Goal: Task Accomplishment & Management: Manage account settings

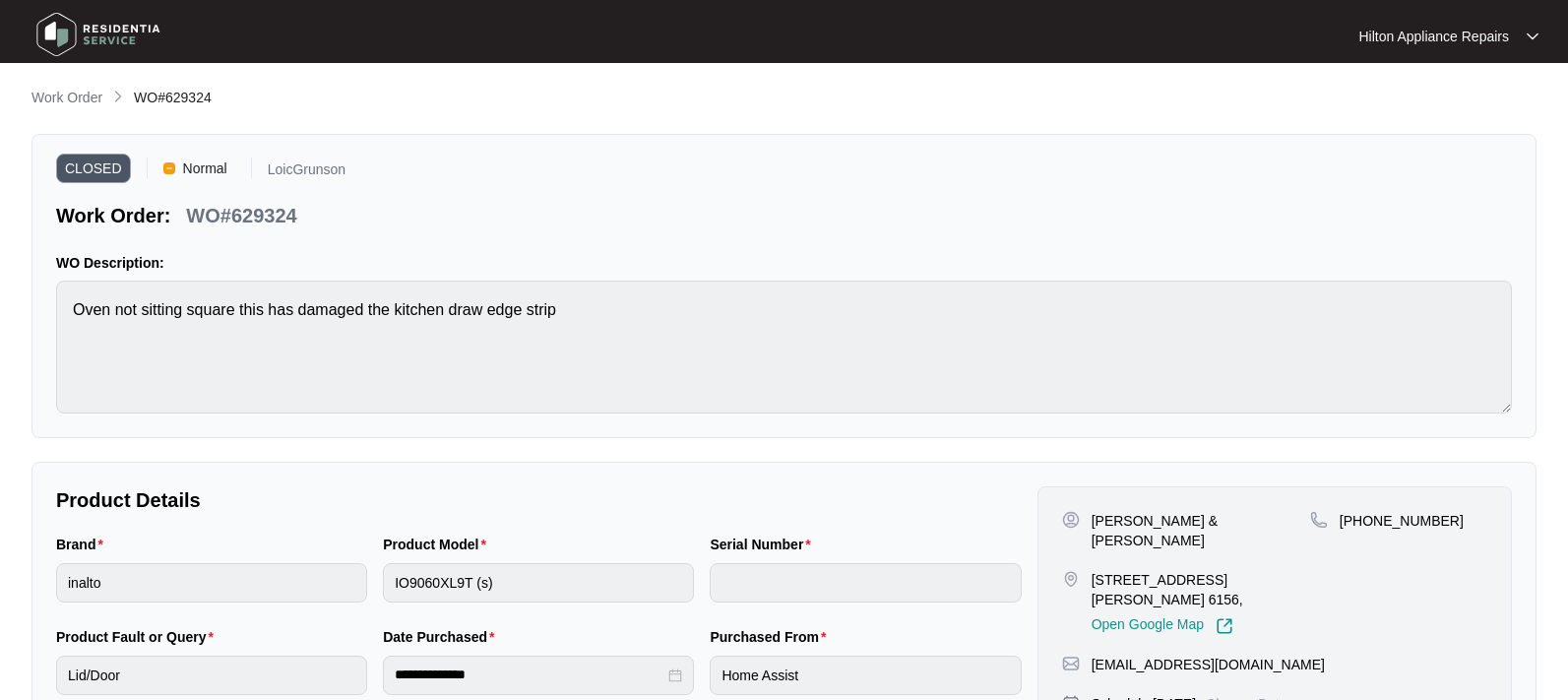
click at [69, 98] on p "Work Order" at bounding box center [66, 97] width 70 height 20
click at [60, 101] on p "Work Order" at bounding box center [66, 97] width 70 height 20
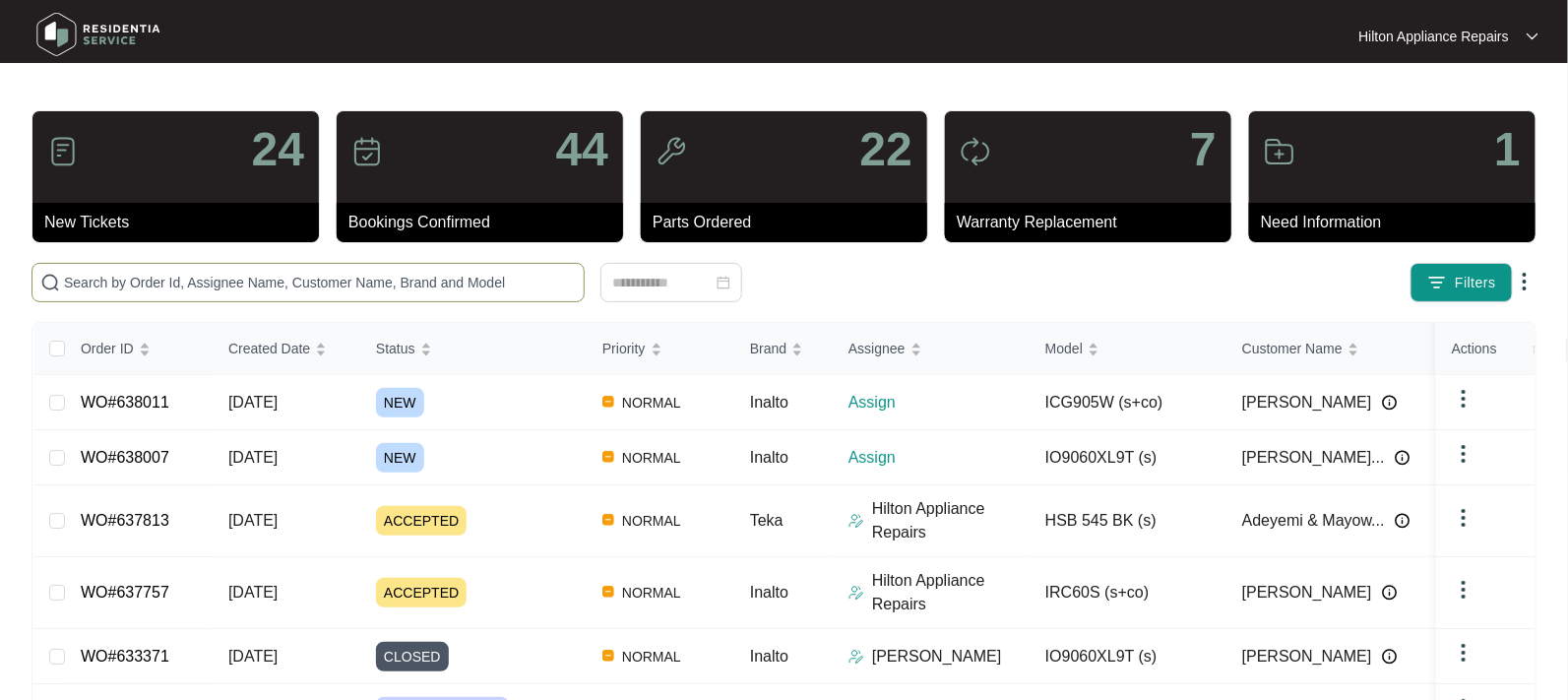
drag, startPoint x: 133, startPoint y: 276, endPoint x: 123, endPoint y: 285, distance: 13.5
click at [130, 281] on input "text" at bounding box center [320, 283] width 511 height 22
paste input "WO#635861"
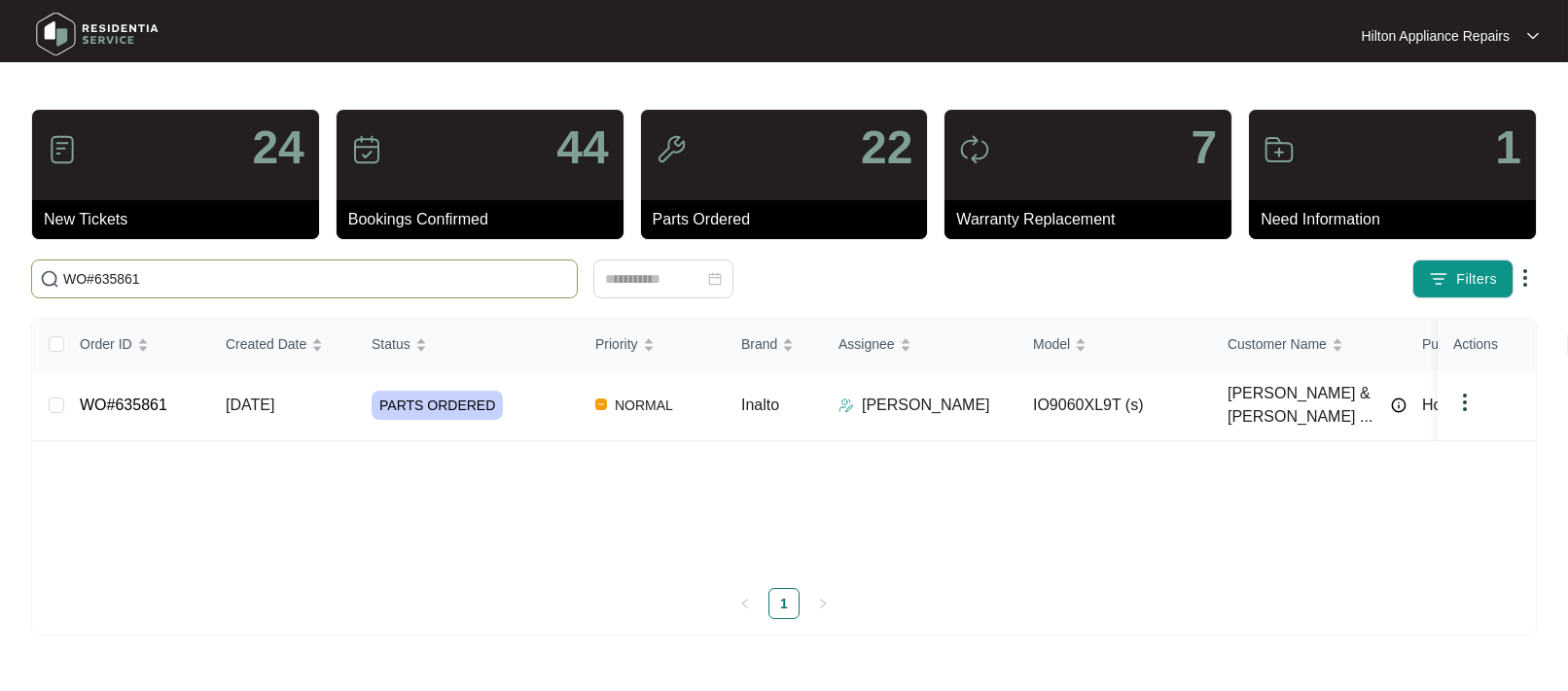
type input "WO#635861"
click at [284, 387] on div "Order ID Created Date Status Priority Brand Assignee Model Customer Name Purcha…" at bounding box center [784, 469] width 1501 height 300
click at [273, 397] on span "[DATE]" at bounding box center [250, 404] width 49 height 17
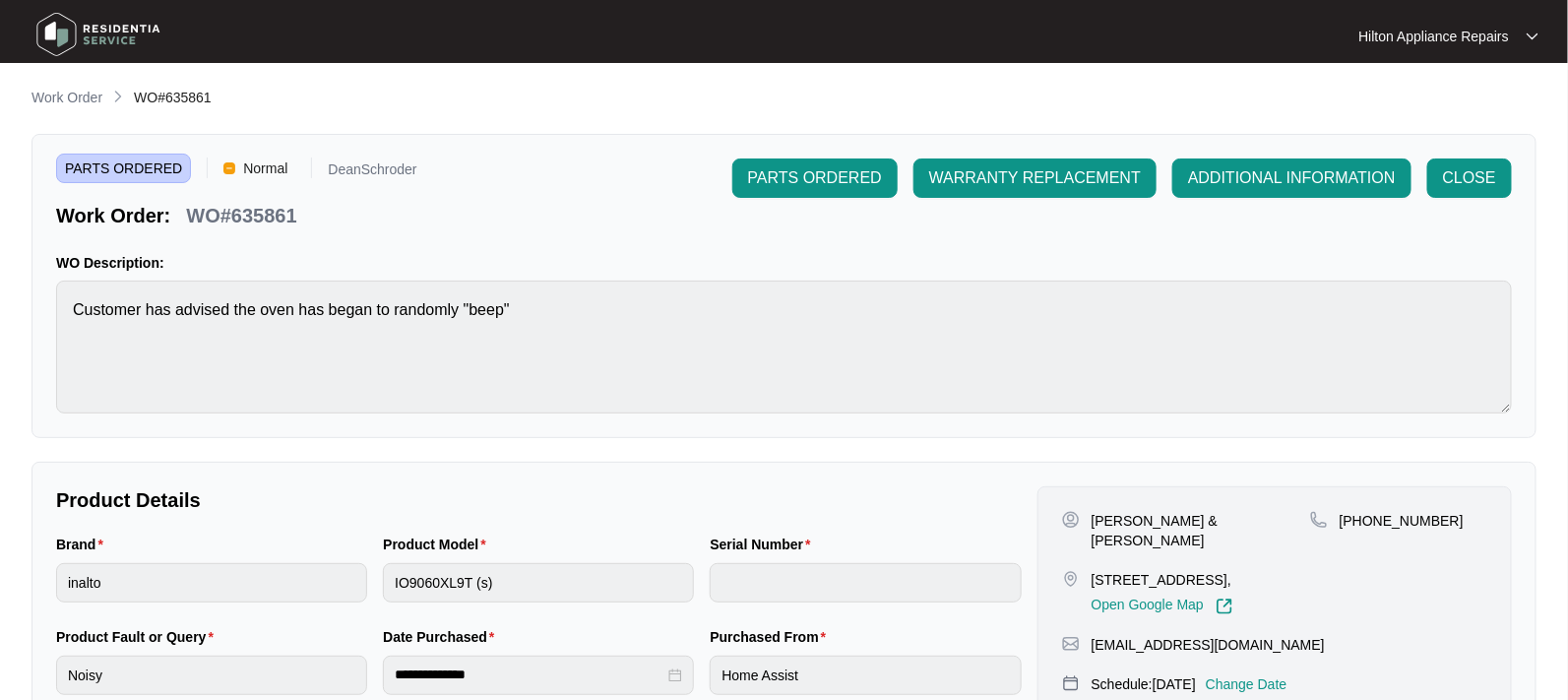
click at [1279, 674] on p "Change Date" at bounding box center [1246, 684] width 81 height 20
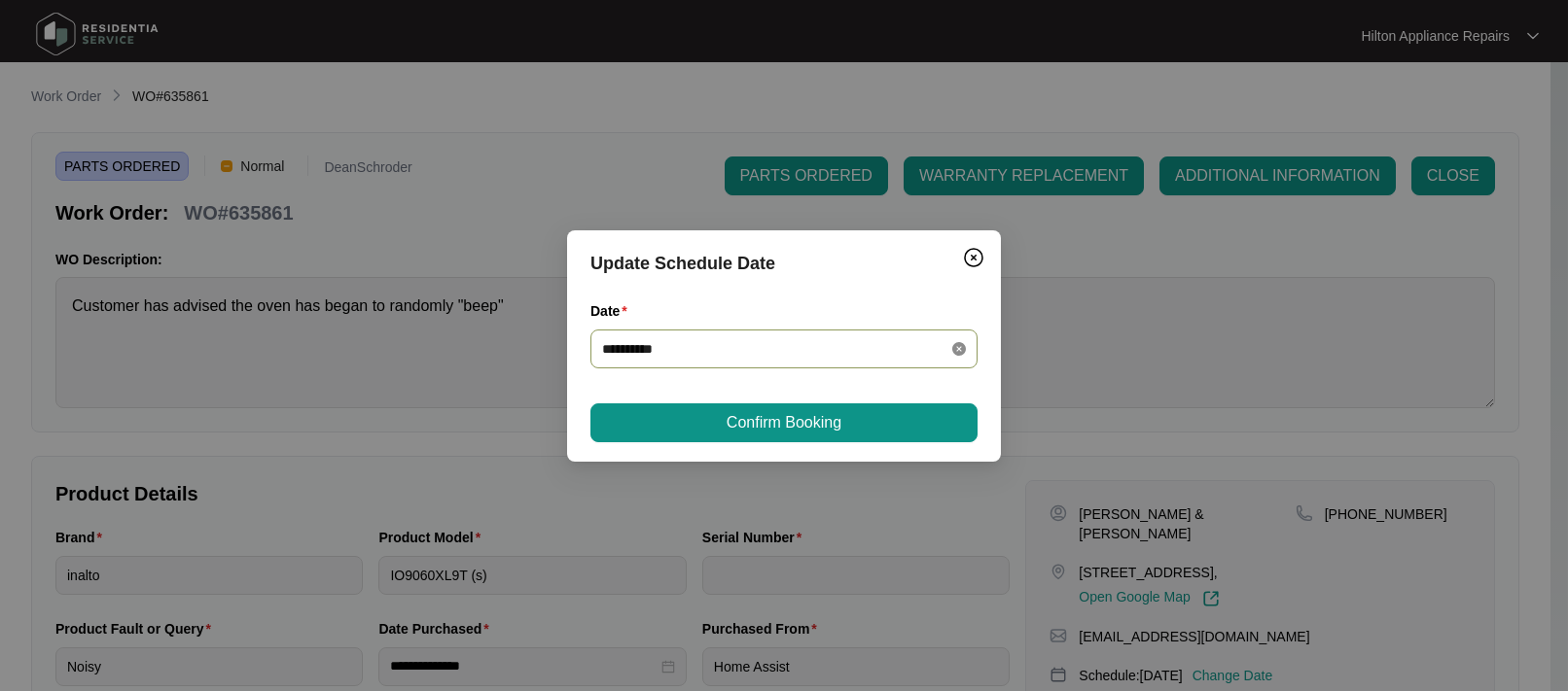
click at [958, 343] on icon "close-circle" at bounding box center [959, 349] width 14 height 14
click at [959, 348] on div at bounding box center [784, 349] width 363 height 22
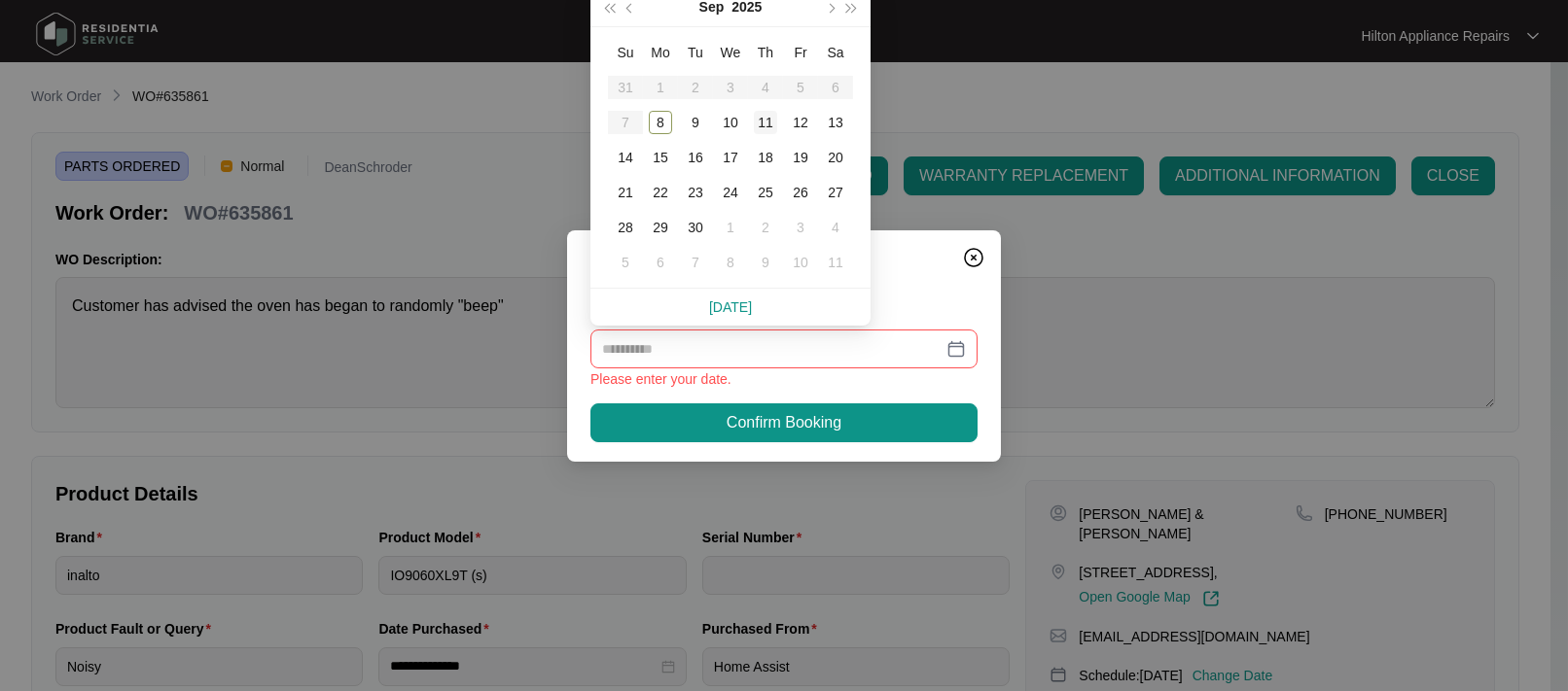
click at [768, 119] on div "11" at bounding box center [766, 122] width 24 height 23
type input "**********"
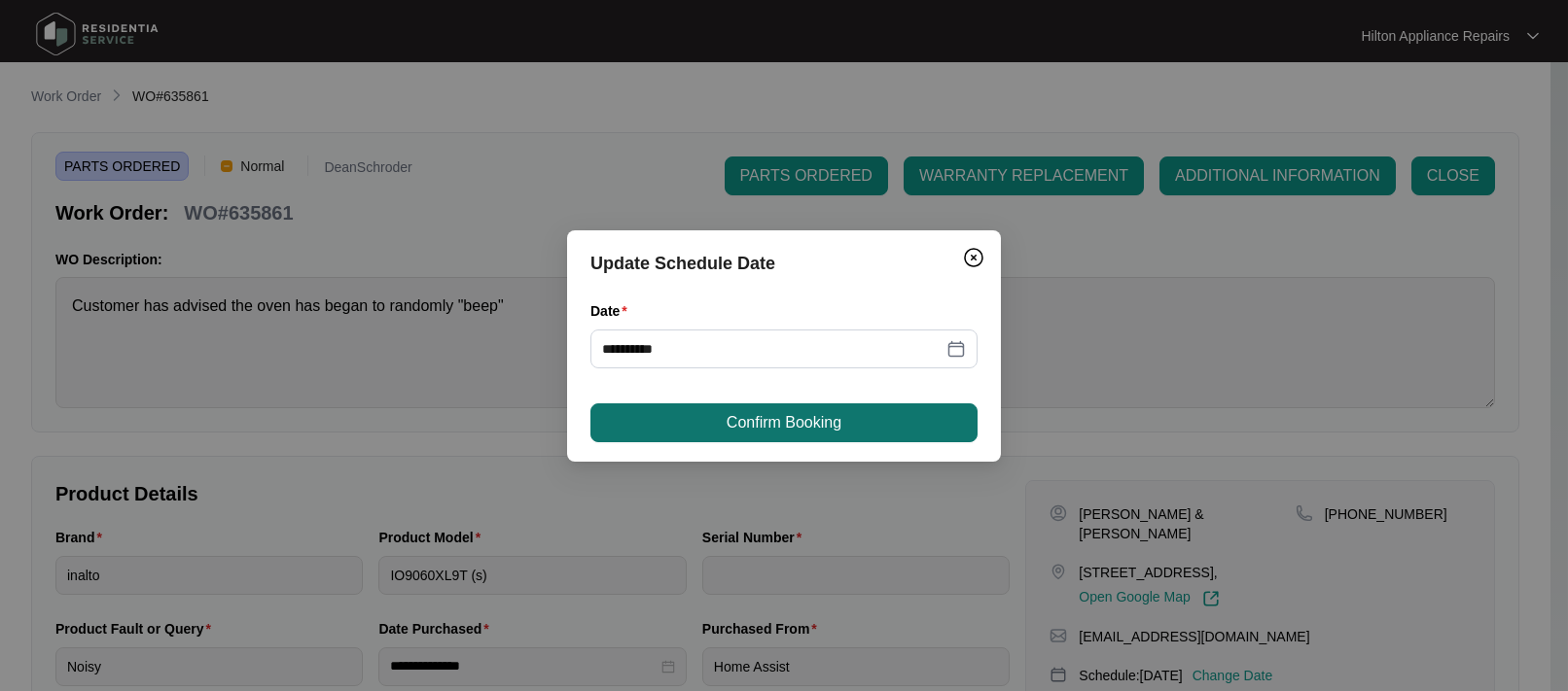
click at [790, 424] on span "Confirm Booking" at bounding box center [784, 423] width 115 height 23
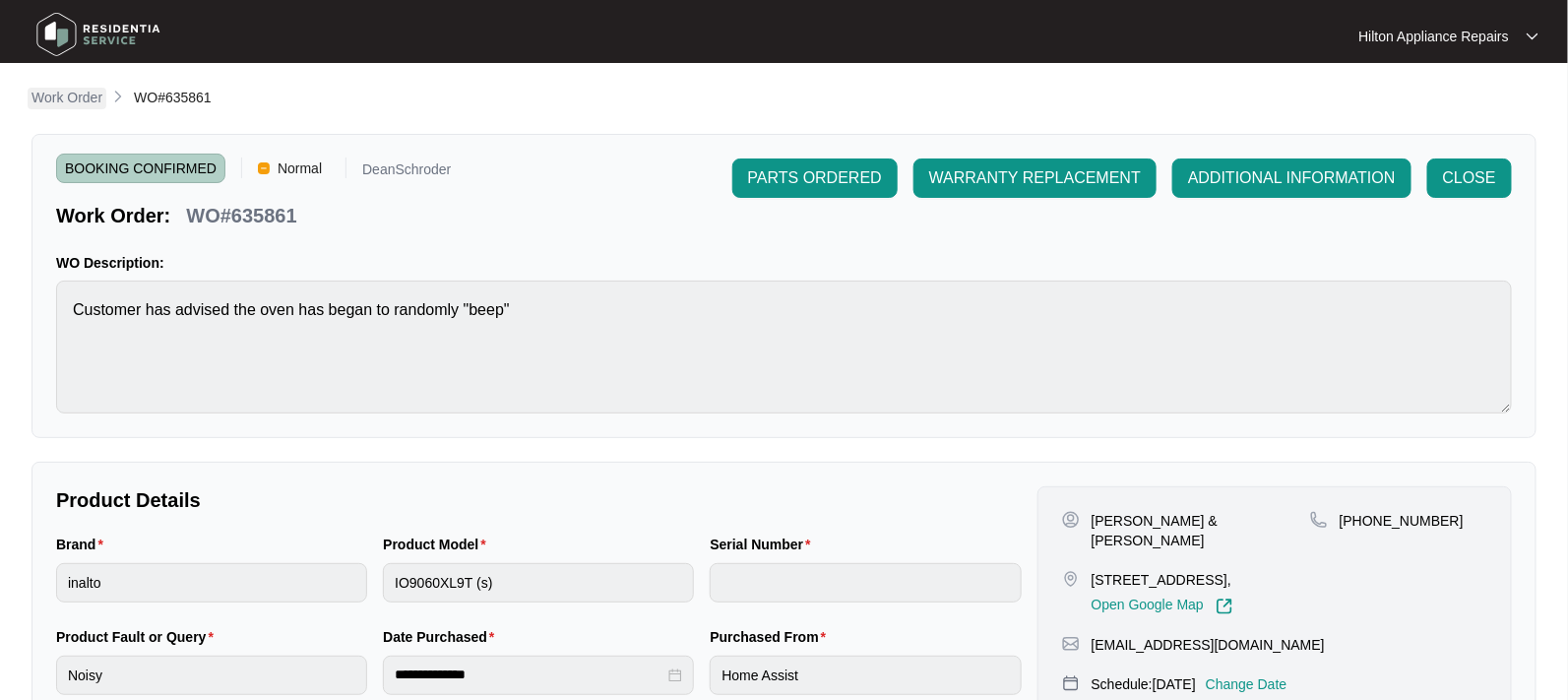
click at [68, 101] on p "Work Order" at bounding box center [66, 97] width 70 height 20
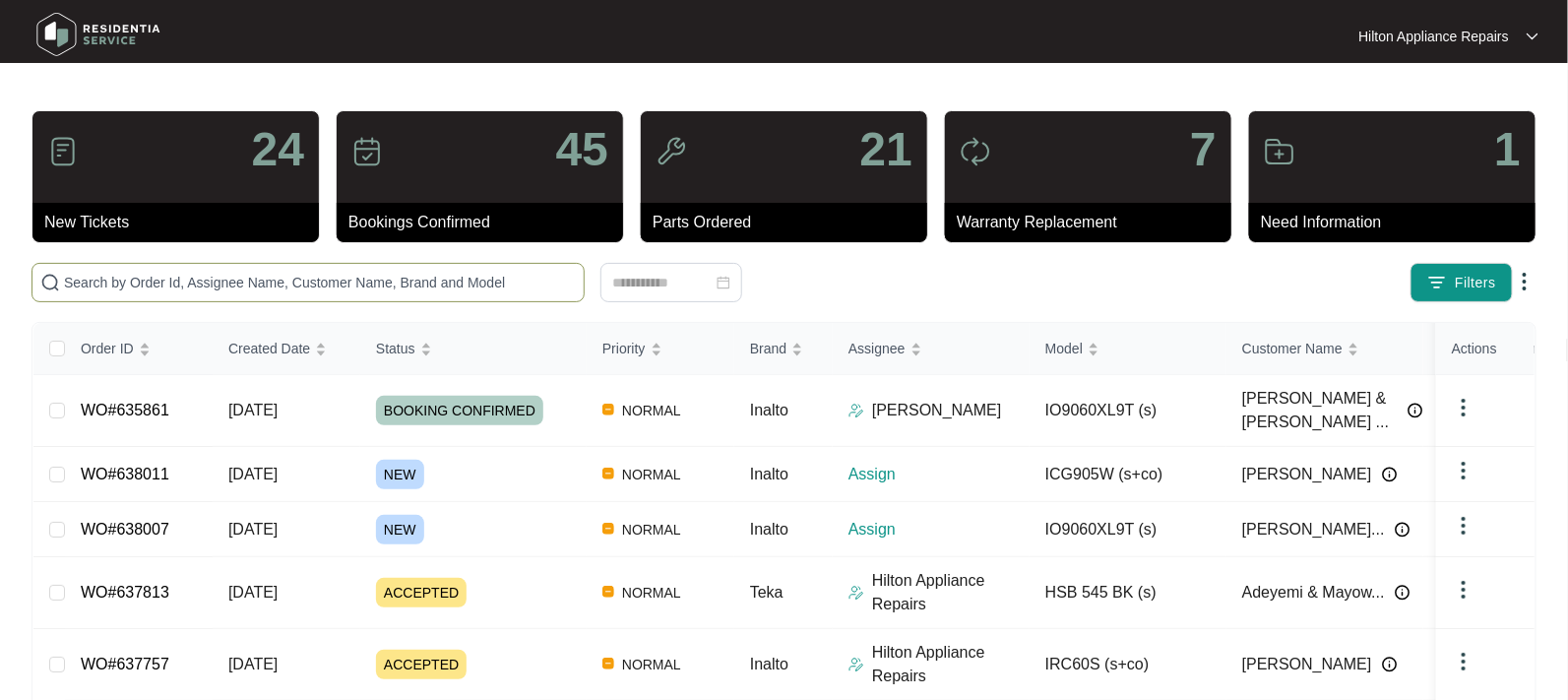
click at [114, 272] on input "text" at bounding box center [320, 283] width 511 height 22
paste input "638007"
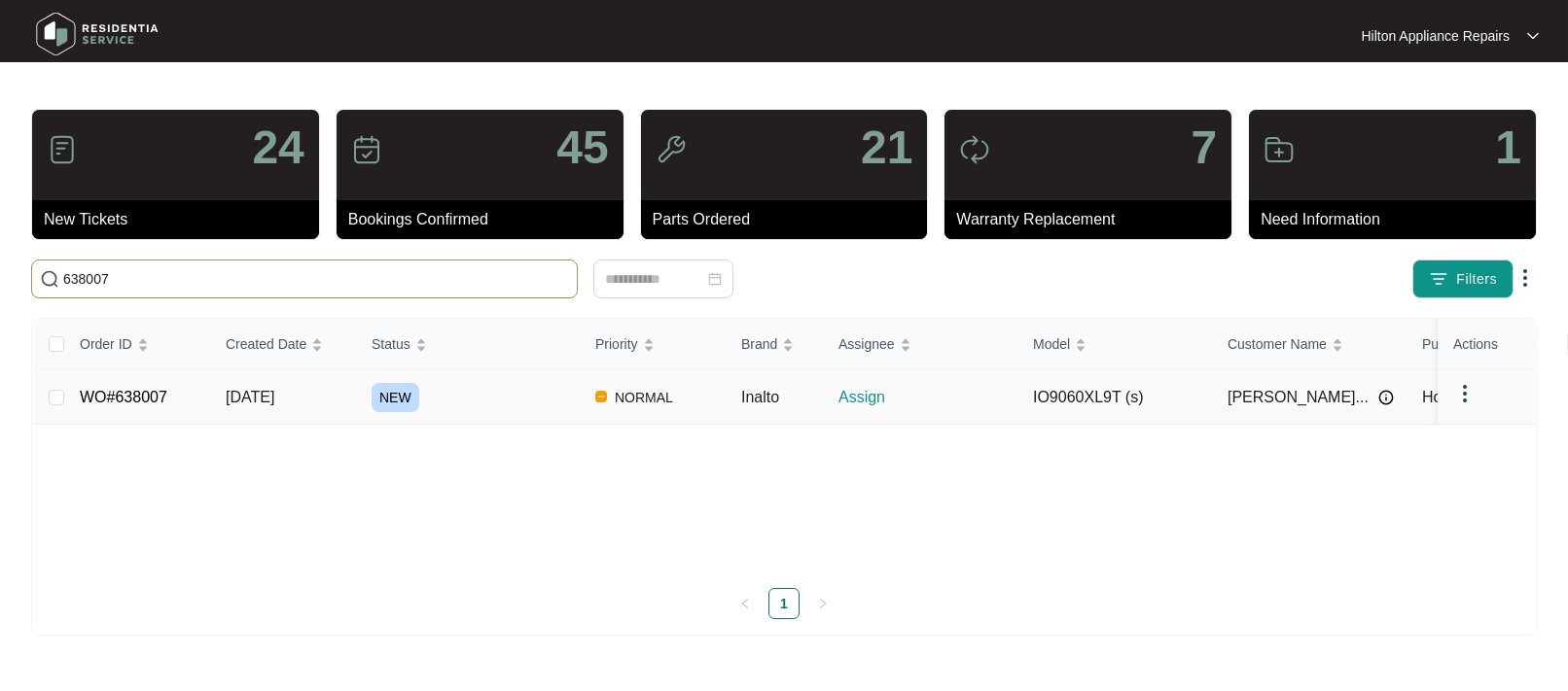
type input "638007"
click at [256, 398] on span "[DATE]" at bounding box center [250, 396] width 49 height 17
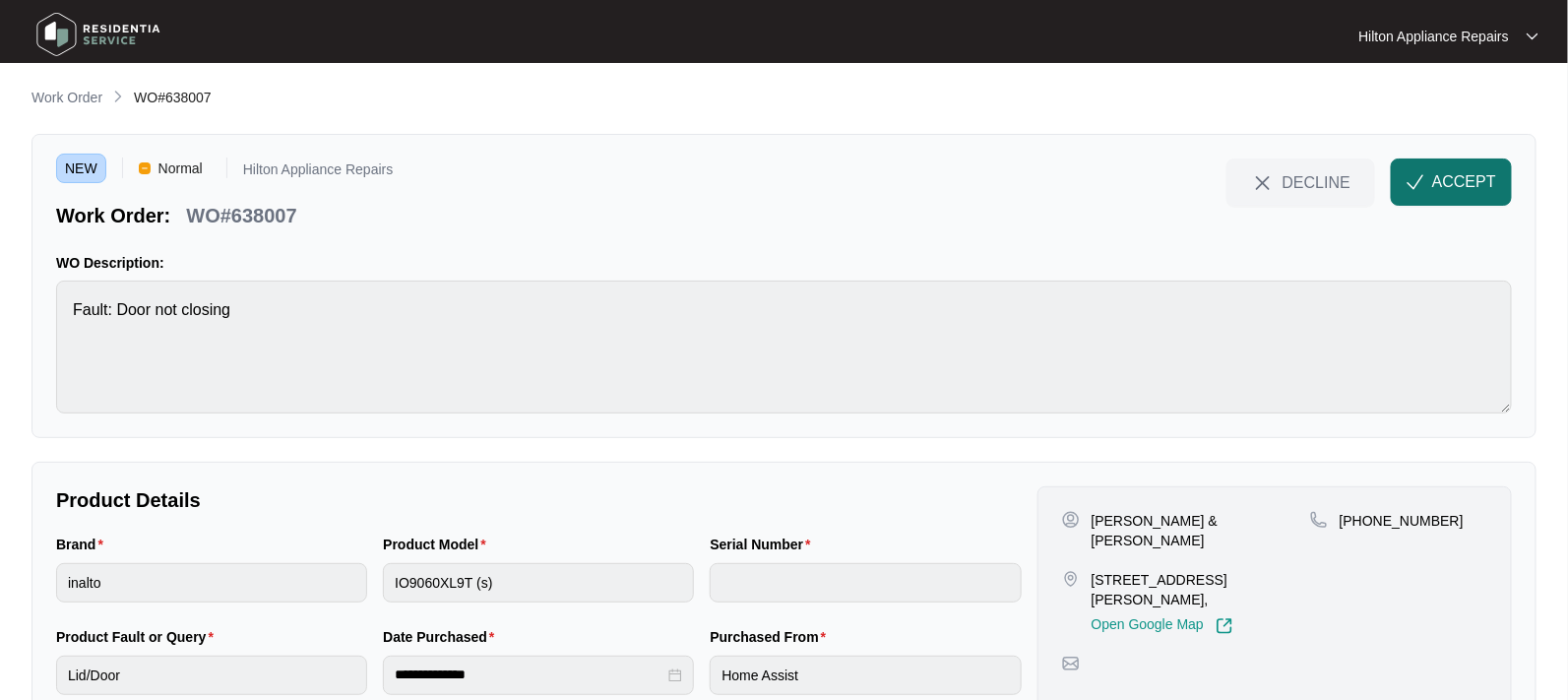
click at [1440, 183] on span "ACCEPT" at bounding box center [1464, 182] width 64 height 24
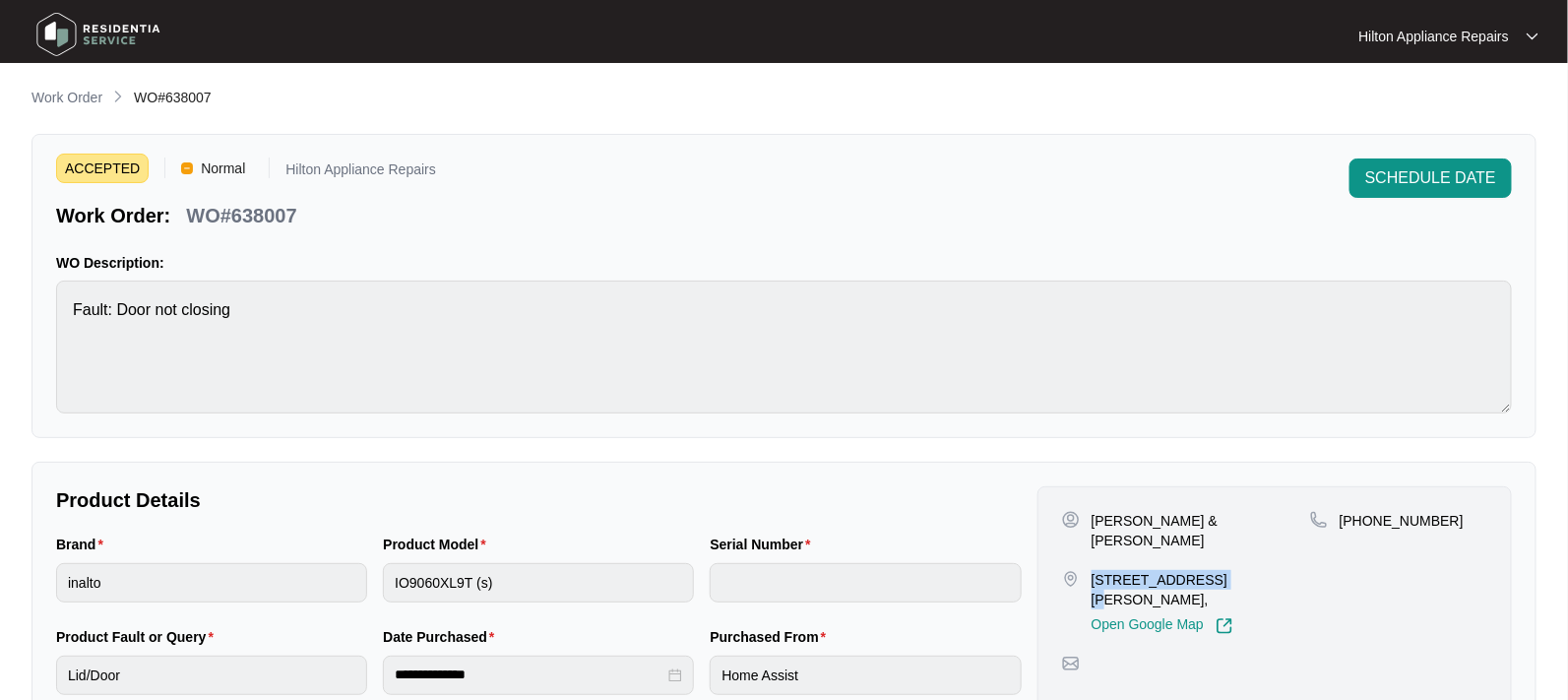
drag, startPoint x: 1211, startPoint y: 558, endPoint x: 1091, endPoint y: 552, distance: 120.1
click at [1091, 570] on p "[STREET_ADDRESS][PERSON_NAME]," at bounding box center [1200, 590] width 218 height 40
copy p "[STREET_ADDRESS]"
drag, startPoint x: 1301, startPoint y: 520, endPoint x: 1092, endPoint y: 509, distance: 209.3
click at [1092, 511] on div "[PERSON_NAME] & [PERSON_NAME]" at bounding box center [1185, 530] width 248 height 40
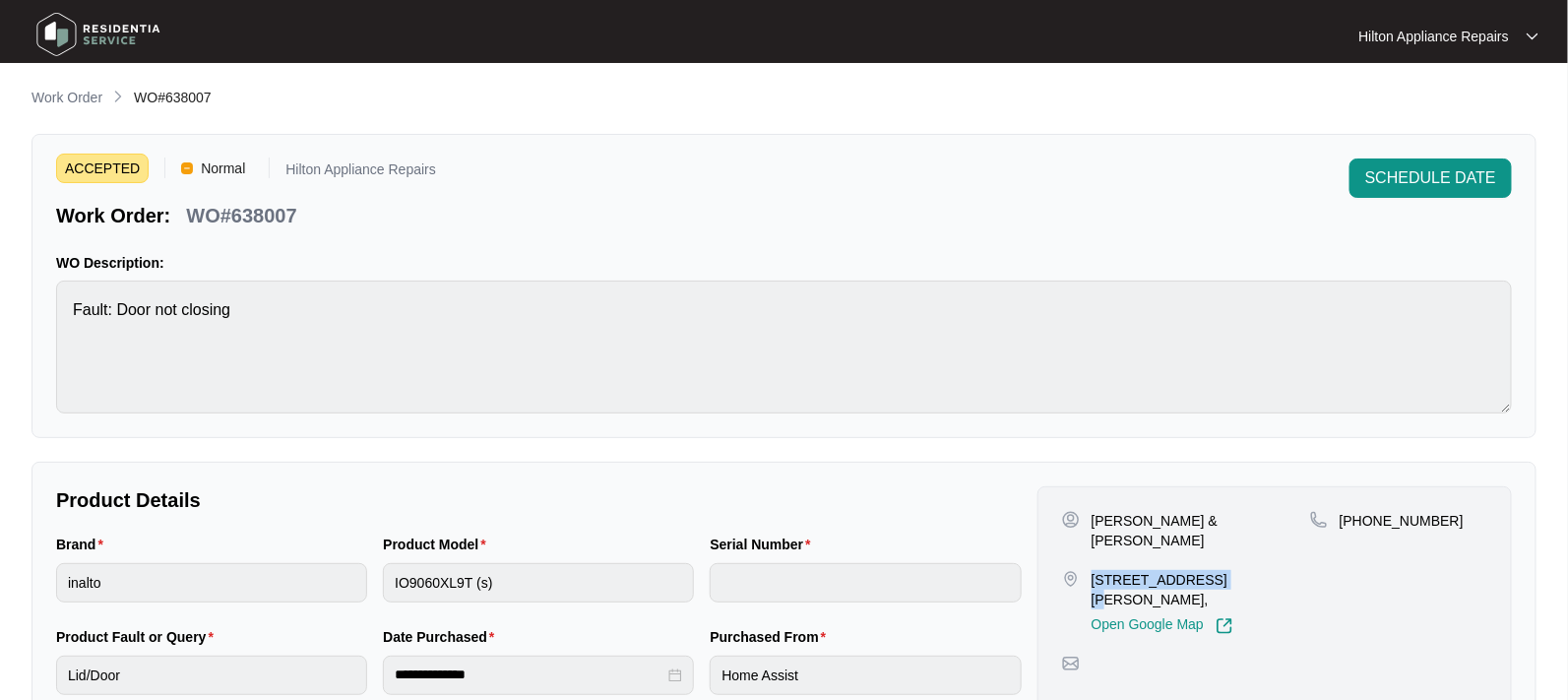
copy p "[PERSON_NAME] & [PERSON_NAME]"
drag, startPoint x: 1445, startPoint y: 511, endPoint x: 1361, endPoint y: 513, distance: 84.0
click at [1361, 513] on div "[PHONE_NUMBER]" at bounding box center [1399, 521] width 177 height 20
copy p "459983868"
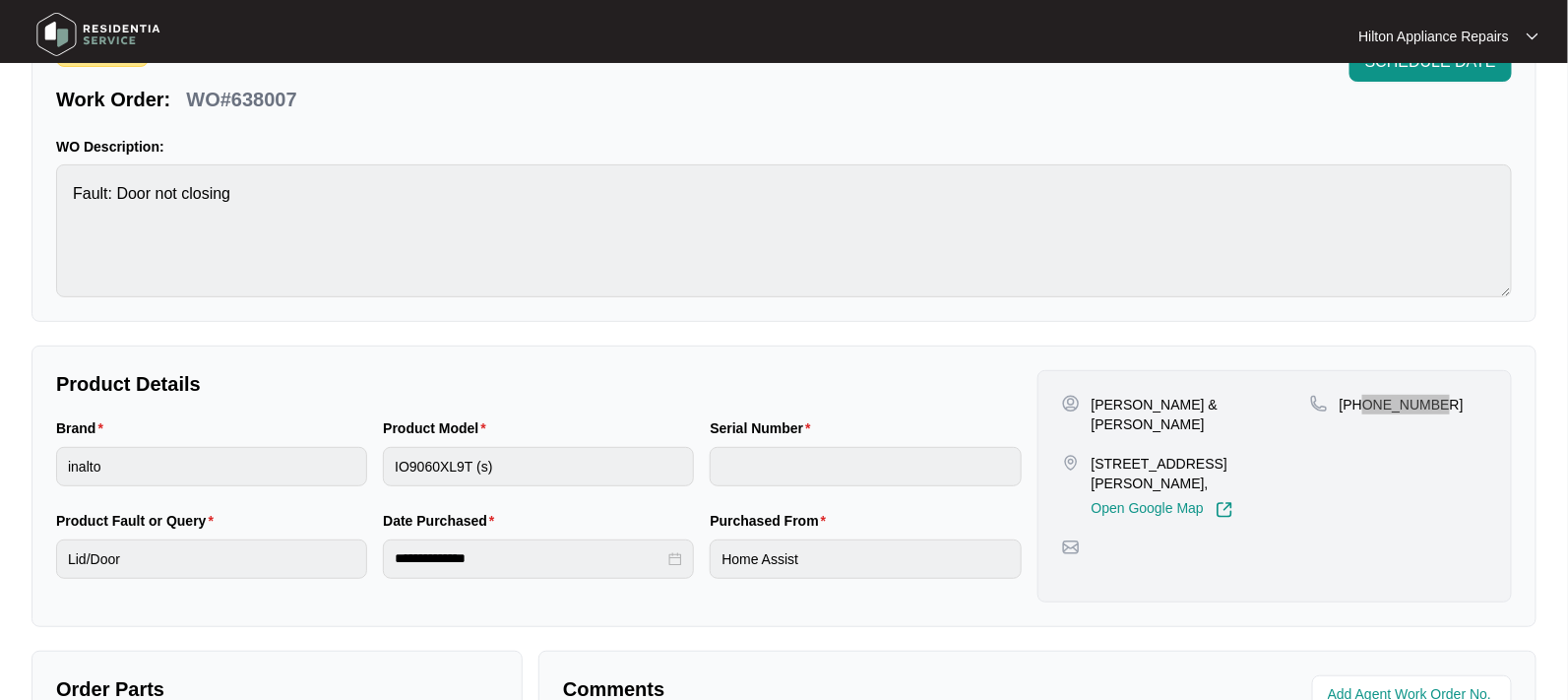
scroll to position [246, 0]
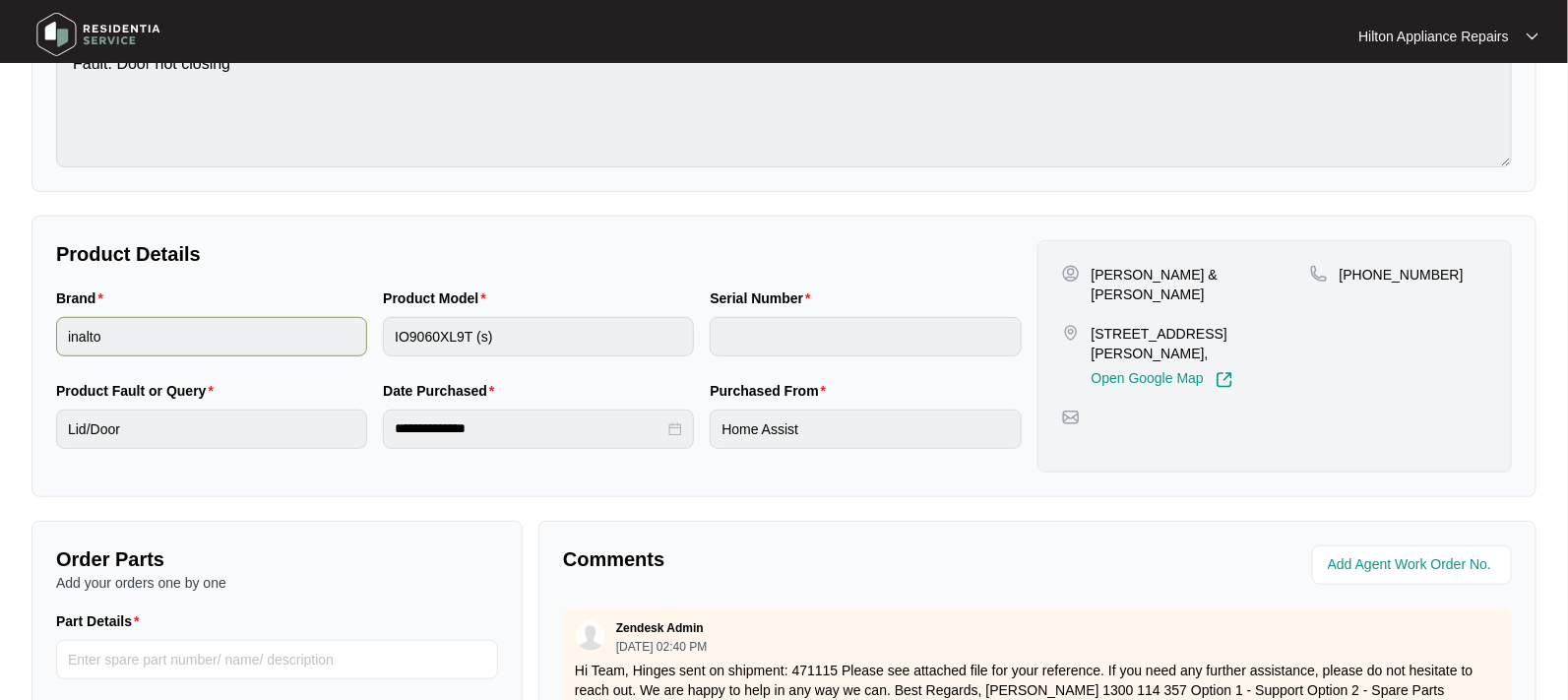
click at [255, 336] on div "Brand inalto Product Model IO9060XL9T (s) Serial Number" at bounding box center [539, 333] width 981 height 92
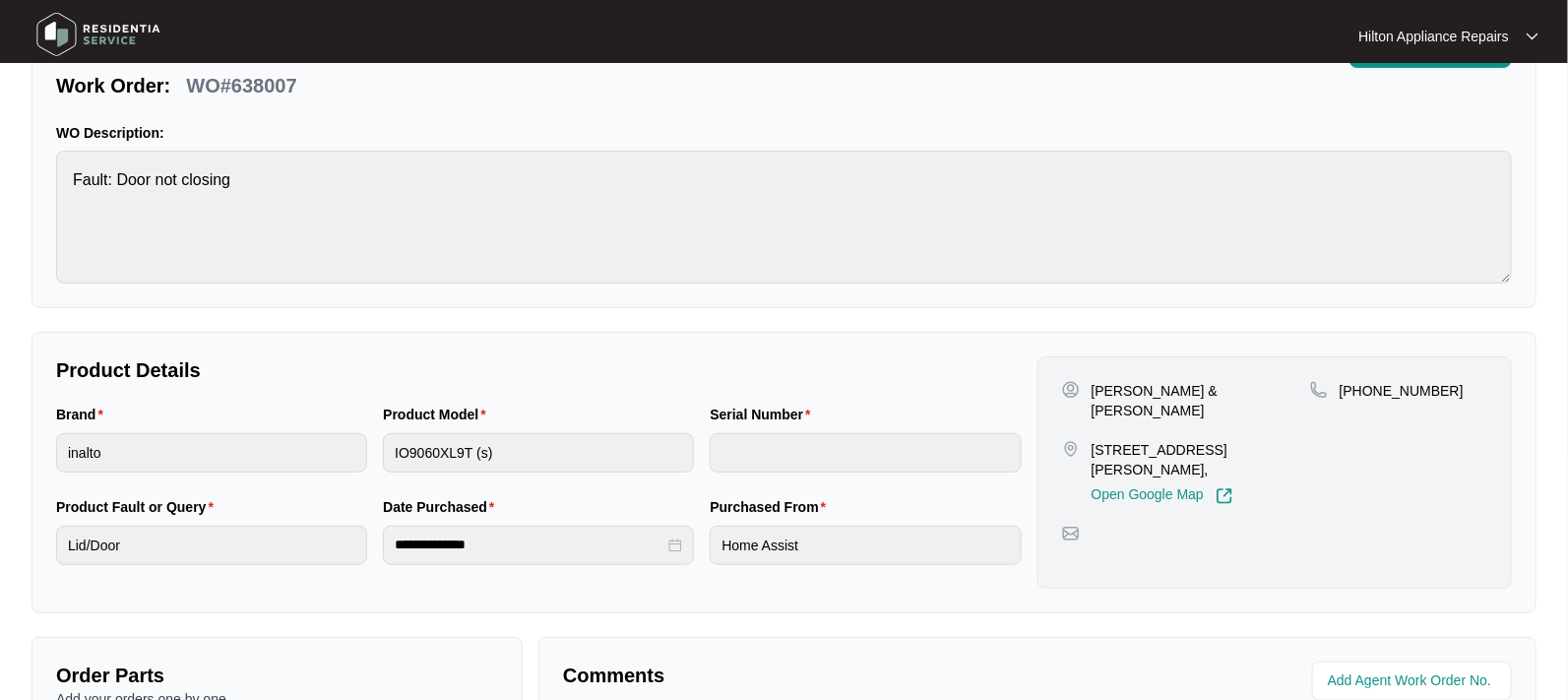
scroll to position [0, 0]
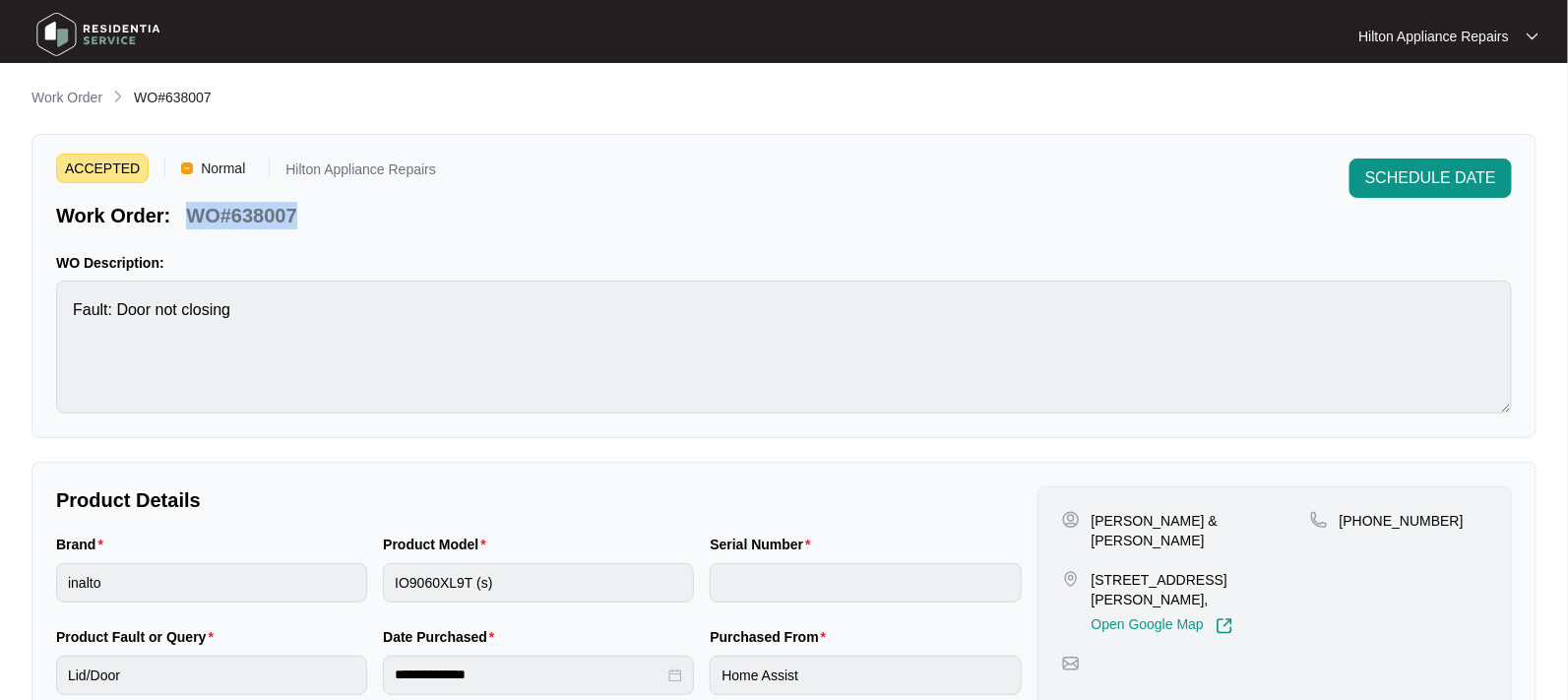
drag, startPoint x: 303, startPoint y: 217, endPoint x: 190, endPoint y: 203, distance: 113.9
click at [190, 203] on div "Work Order: WO#638007" at bounding box center [246, 212] width 380 height 35
copy p "WO#638007"
click at [334, 576] on div "Brand inalto Product Model IO9060XL9T (s) Serial Number" at bounding box center [539, 579] width 981 height 92
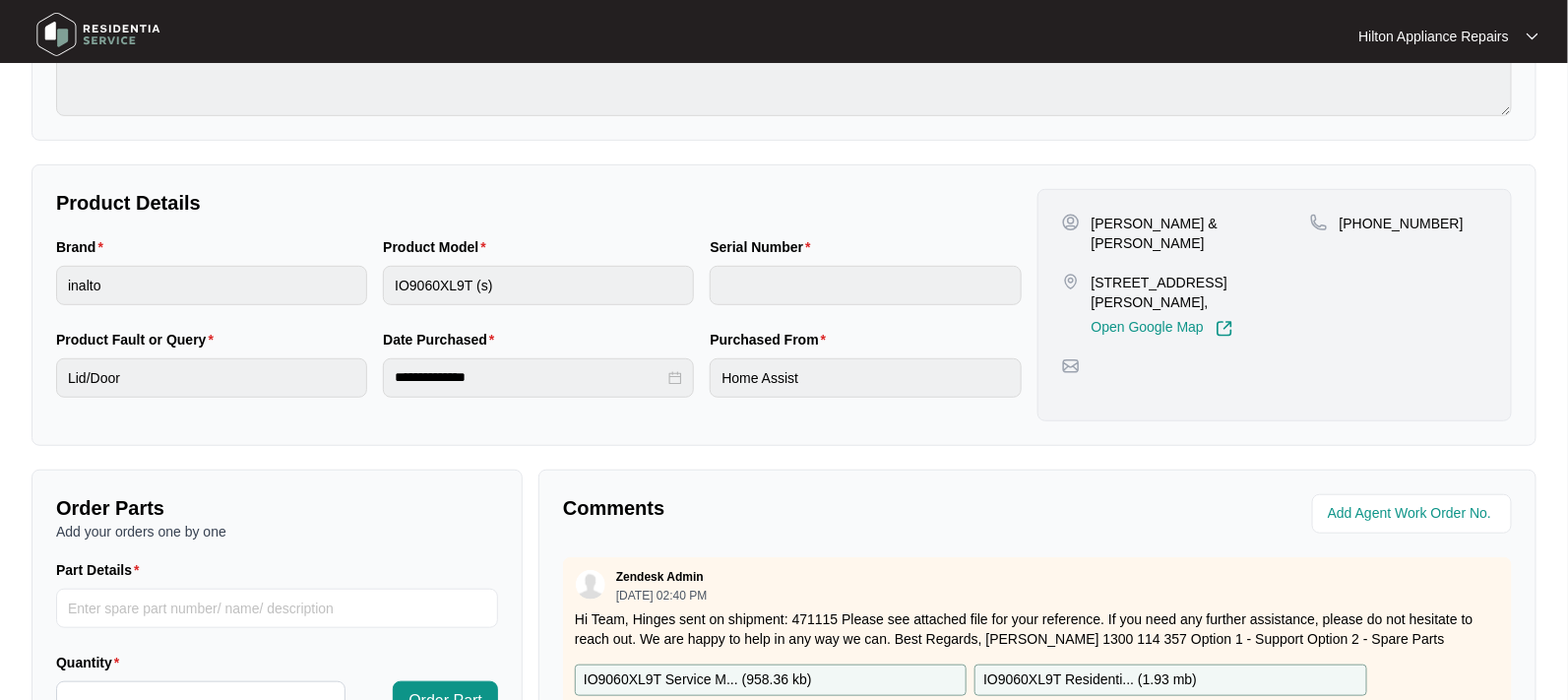
scroll to position [369, 0]
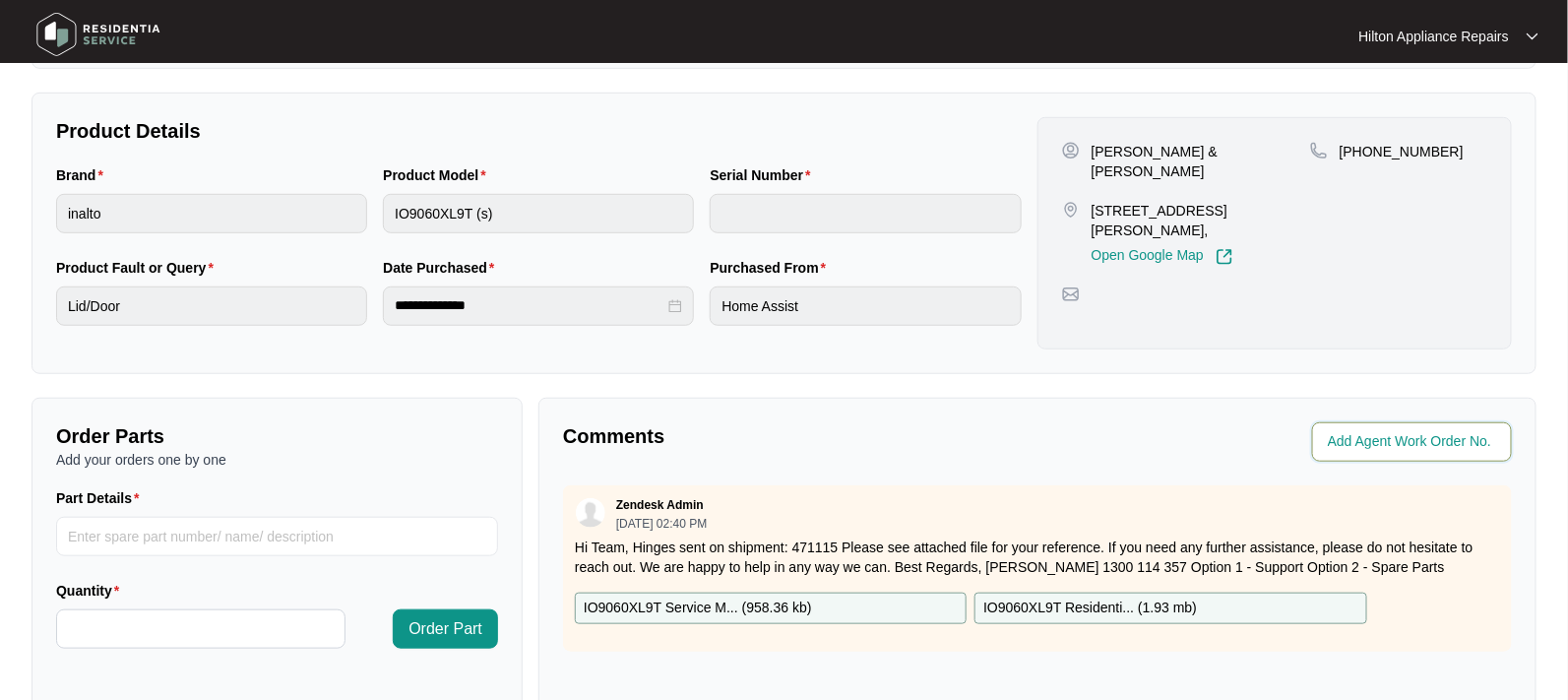
click at [1342, 448] on input "string" at bounding box center [1414, 442] width 172 height 24
type input "42054"
drag, startPoint x: 907, startPoint y: 389, endPoint x: 922, endPoint y: 396, distance: 16.6
click at [907, 389] on div "**********" at bounding box center [784, 311] width 1505 height 1188
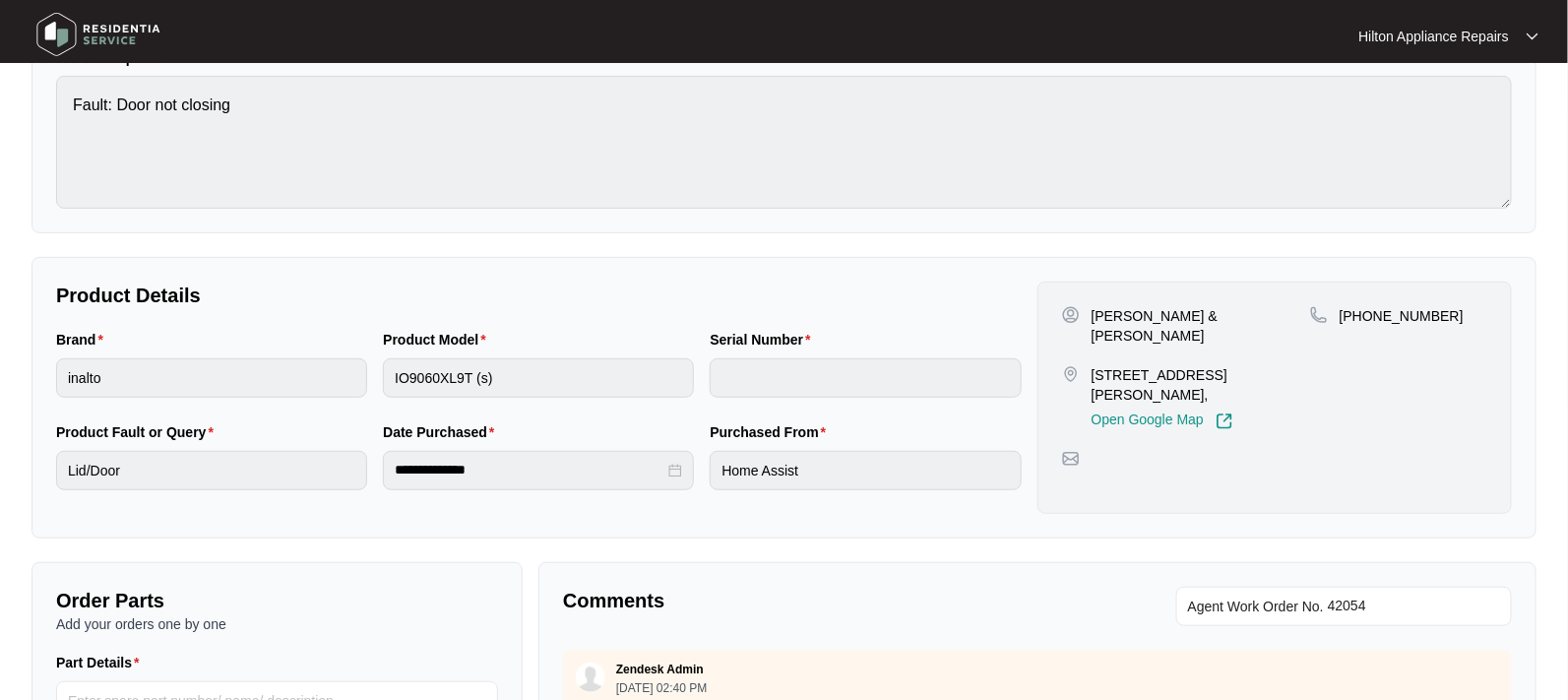
scroll to position [0, 0]
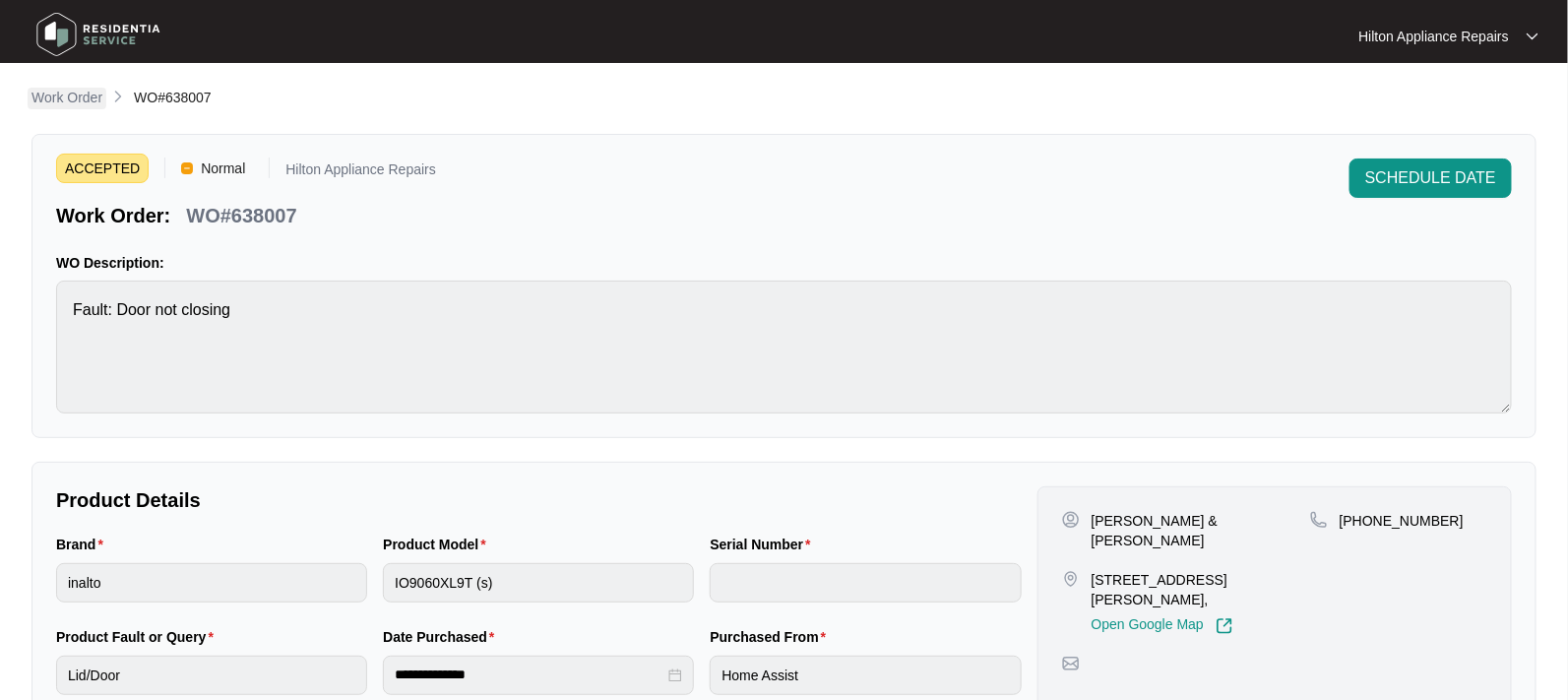
click at [72, 95] on p "Work Order" at bounding box center [66, 97] width 70 height 20
click at [52, 94] on p "Work Order" at bounding box center [66, 97] width 70 height 20
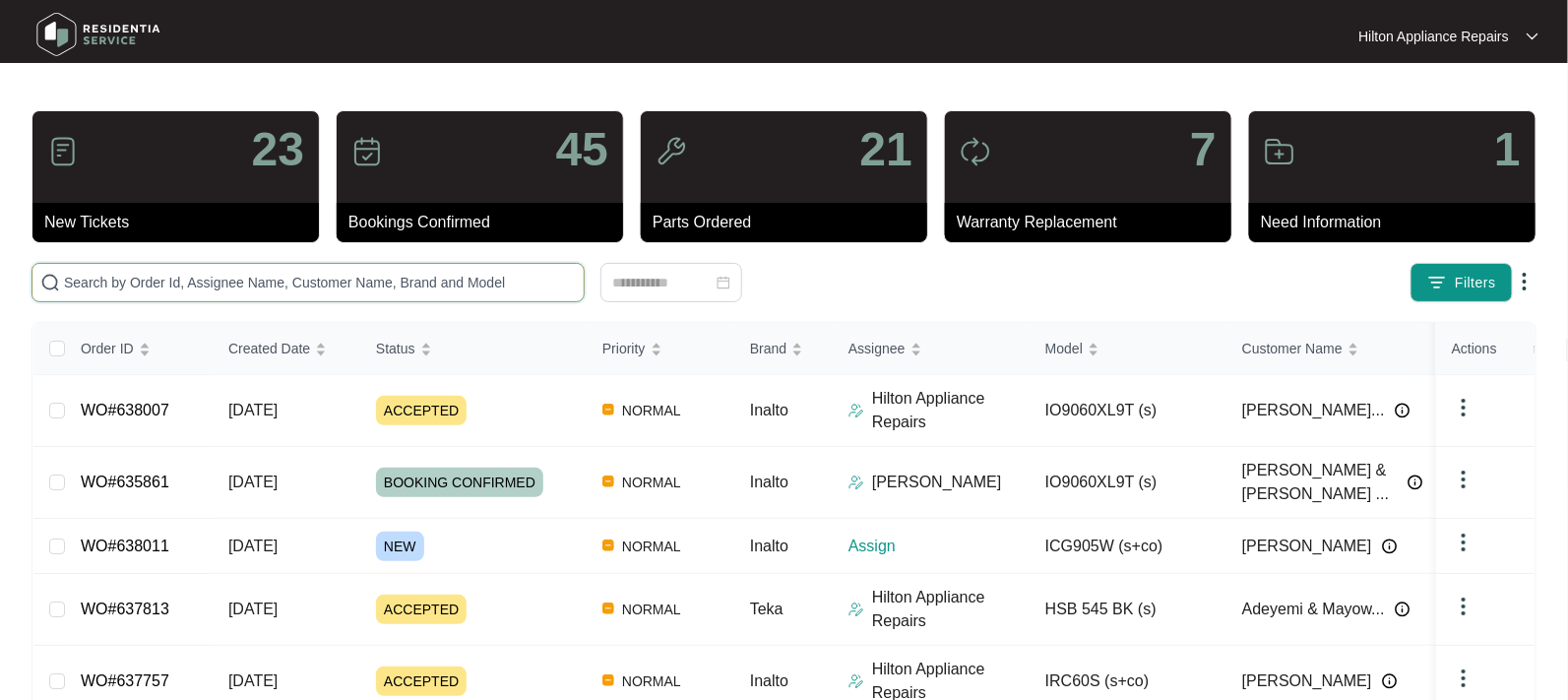
click at [205, 281] on input "text" at bounding box center [320, 283] width 511 height 22
paste input "638011"
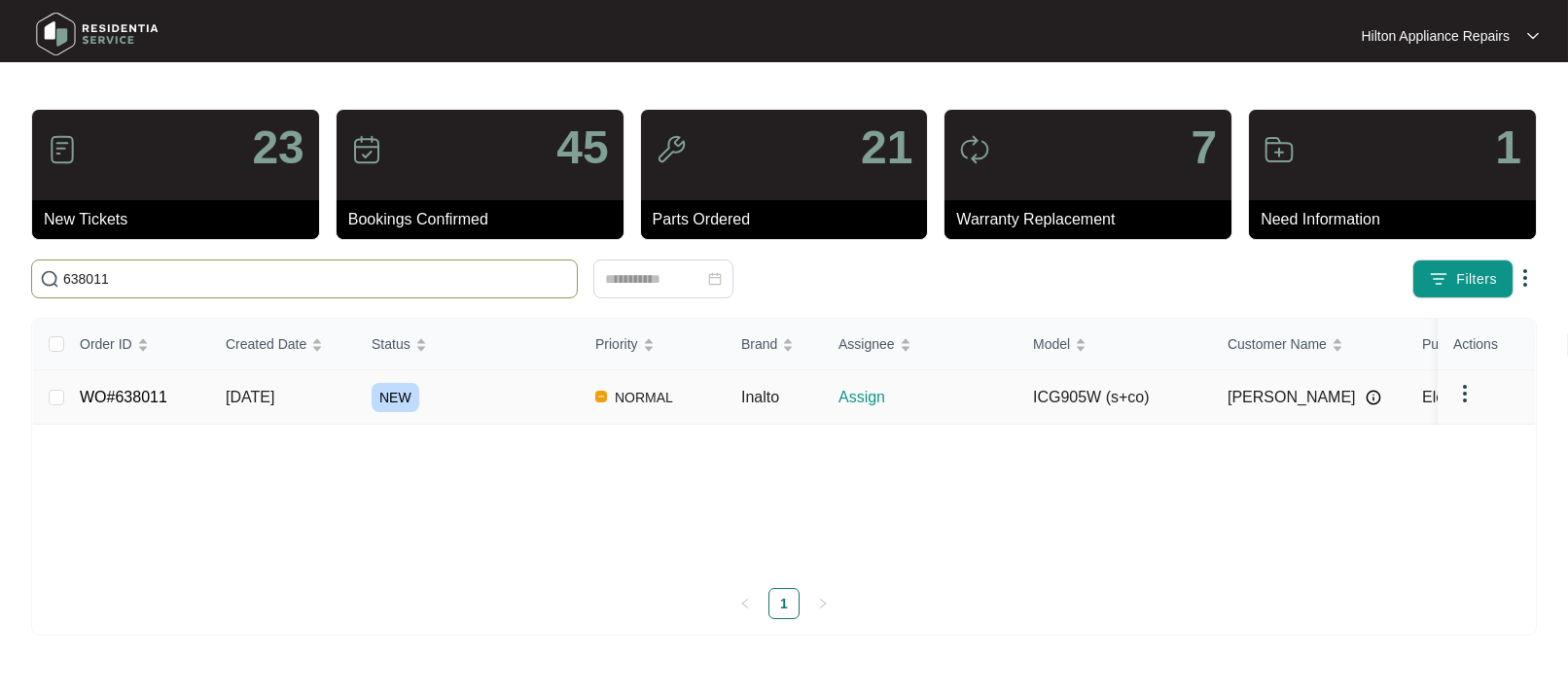
type input "638011"
click at [253, 389] on span "[DATE]" at bounding box center [250, 396] width 49 height 17
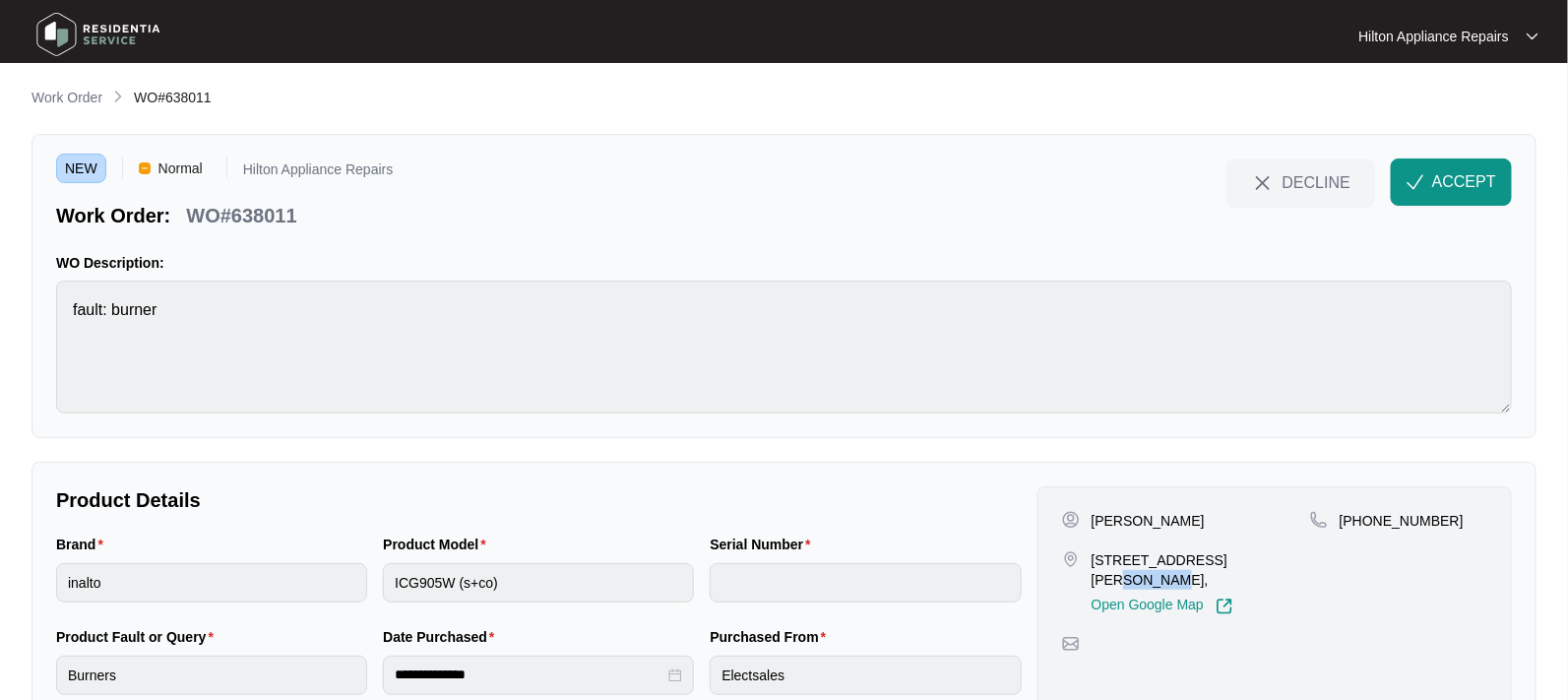
drag, startPoint x: 1303, startPoint y: 555, endPoint x: 1226, endPoint y: 548, distance: 77.3
click at [1226, 548] on div "[PERSON_NAME] [STREET_ADDRESS][PERSON_NAME], Open Google Map" at bounding box center [1185, 562] width 248 height 104
copy p "[PERSON_NAME]"
drag, startPoint x: 1219, startPoint y: 553, endPoint x: 1093, endPoint y: 559, distance: 126.1
click at [1093, 559] on p "[STREET_ADDRESS][PERSON_NAME]," at bounding box center [1200, 570] width 218 height 40
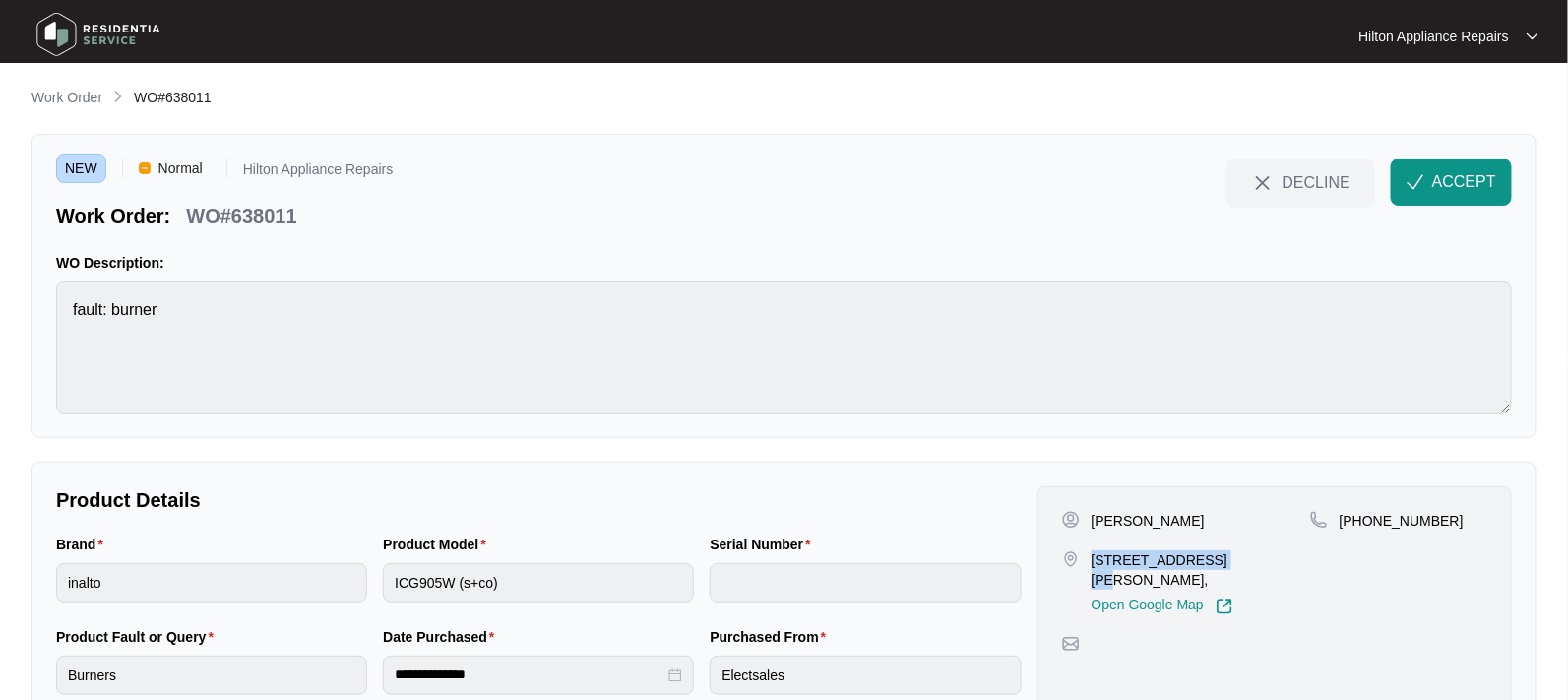
copy p "[STREET_ADDRESS]"
drag, startPoint x: 1438, startPoint y: 517, endPoint x: 1361, endPoint y: 514, distance: 77.1
click at [1361, 514] on div "[PHONE_NUMBER]" at bounding box center [1399, 521] width 177 height 20
copy p "452231626"
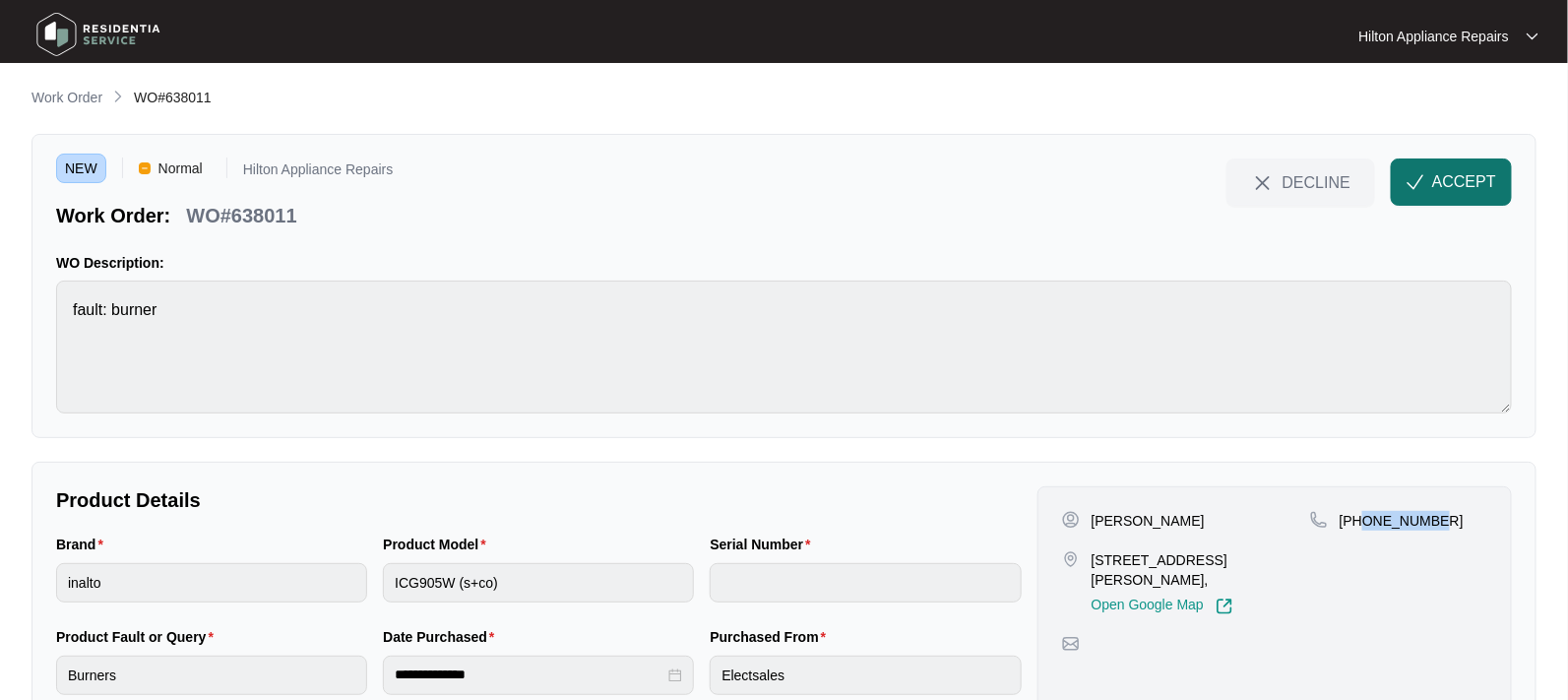
click at [1425, 183] on button "ACCEPT" at bounding box center [1451, 182] width 121 height 48
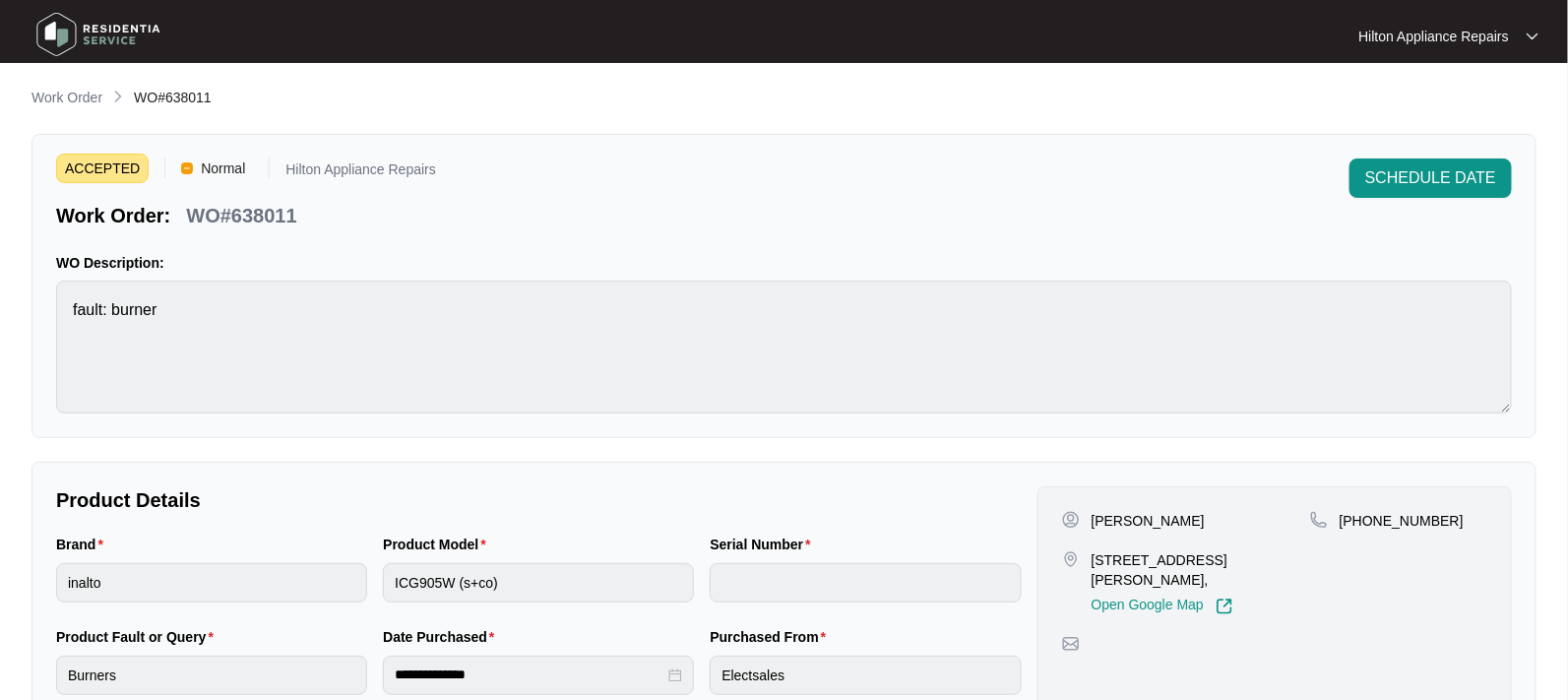
click at [212, 557] on div "Brand inalto Product Model ICG905W (s+co) Serial Number" at bounding box center [539, 579] width 981 height 92
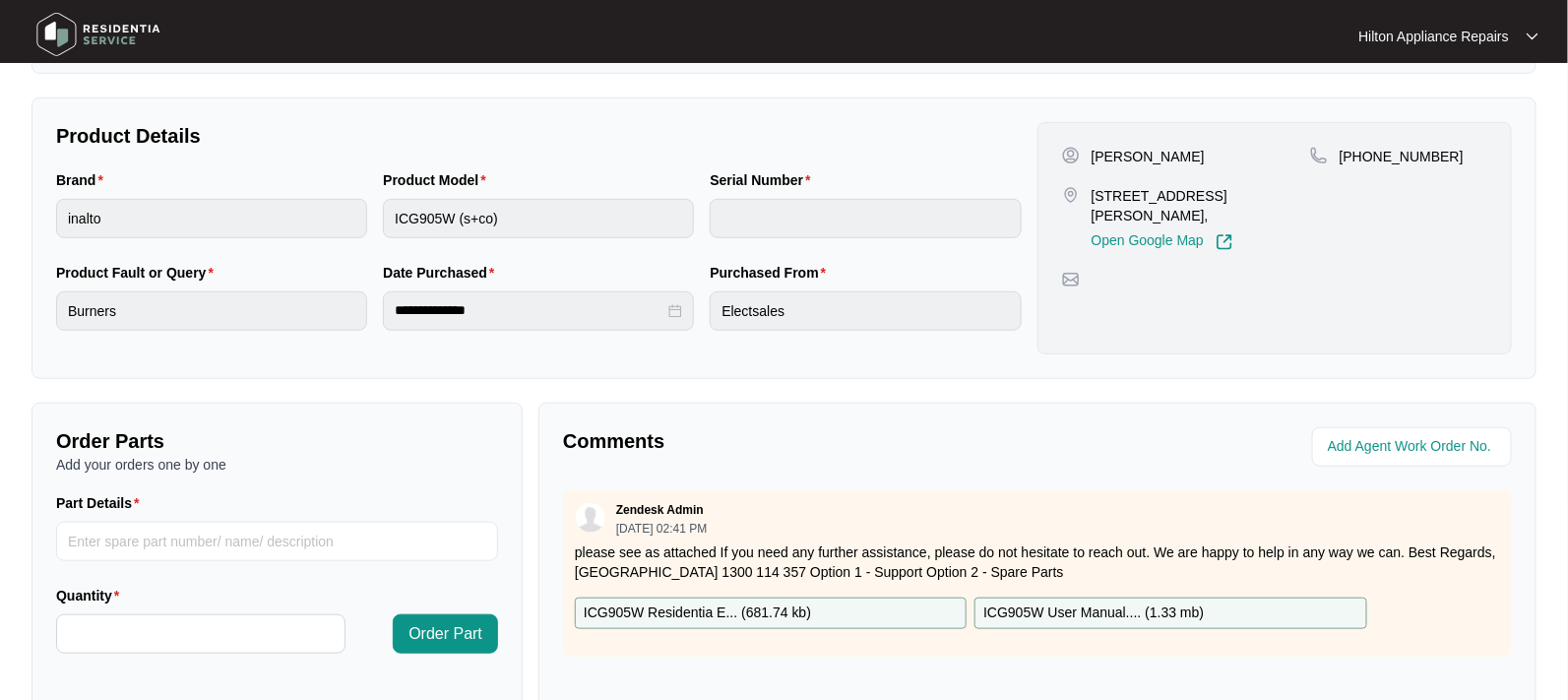
scroll to position [111, 0]
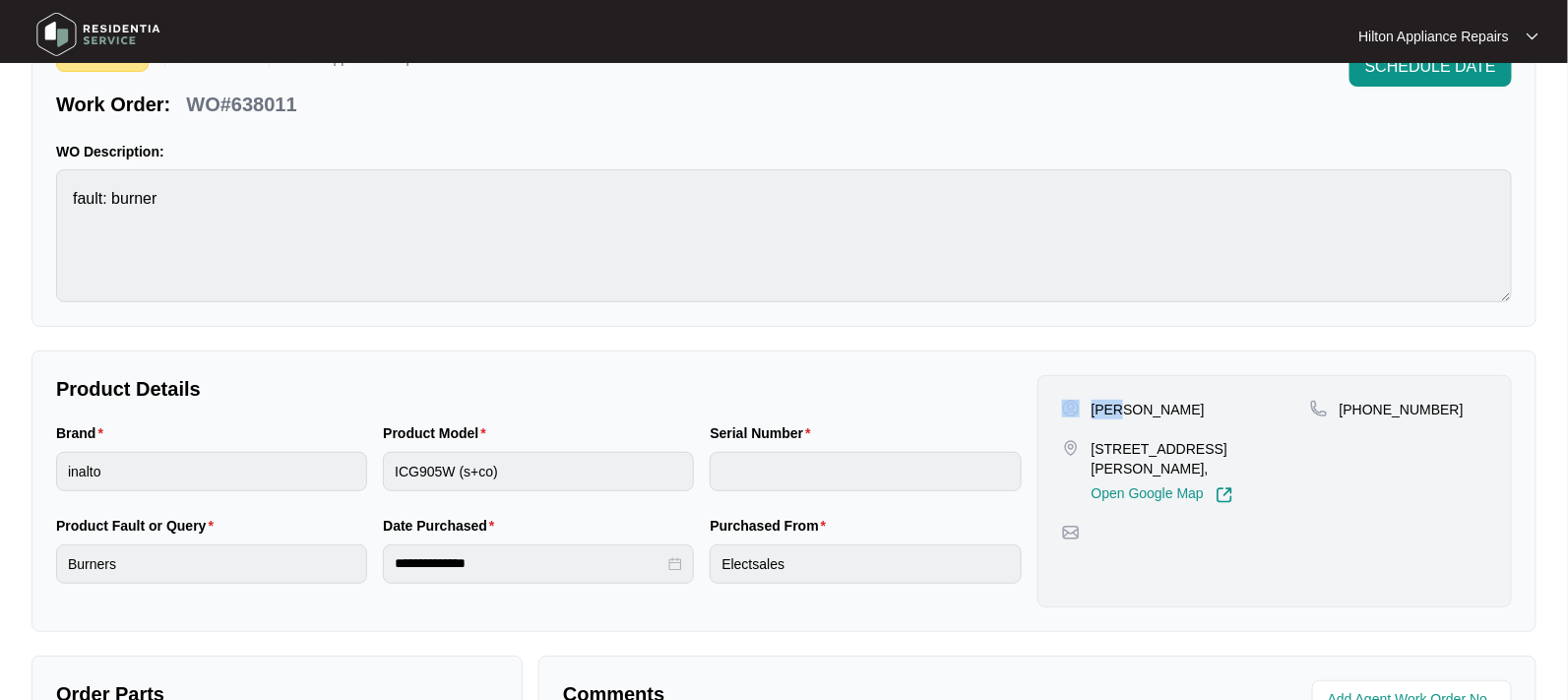
drag, startPoint x: 1119, startPoint y: 414, endPoint x: 1073, endPoint y: 410, distance: 46.2
click at [1073, 410] on div "[PERSON_NAME]" at bounding box center [1185, 409] width 248 height 20
copy div "[PERSON_NAME]"
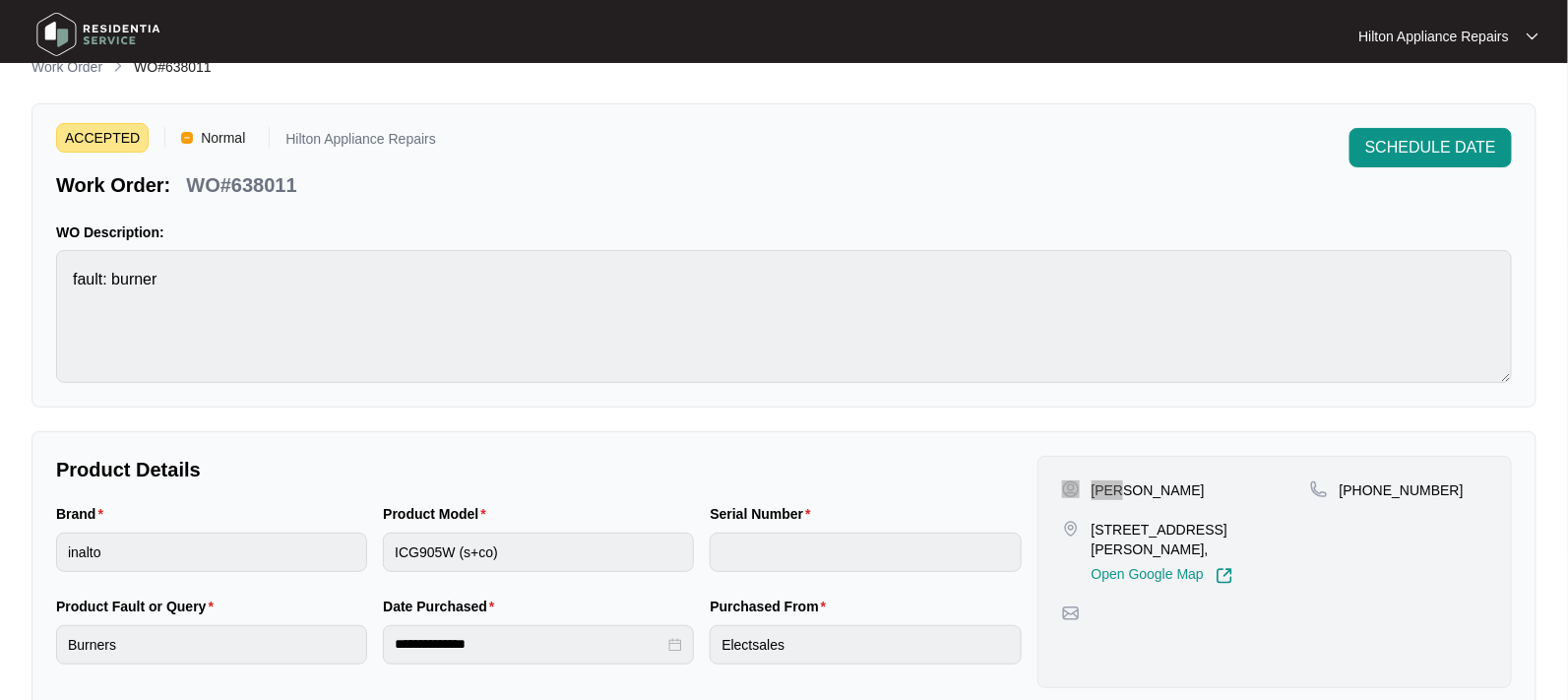
scroll to position [0, 0]
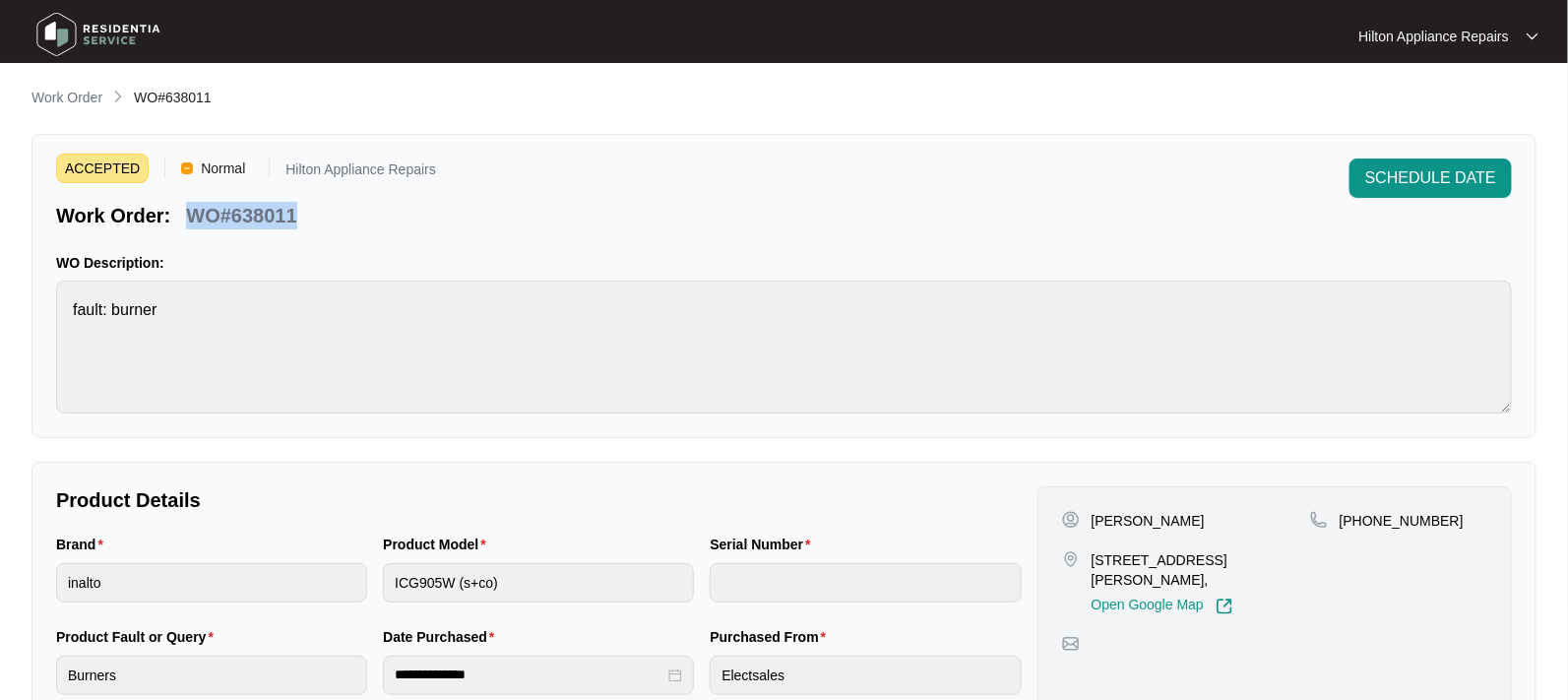
drag, startPoint x: 305, startPoint y: 216, endPoint x: 184, endPoint y: 213, distance: 121.0
click at [184, 213] on div "Work Order: WO#638011" at bounding box center [246, 212] width 380 height 35
copy p "WO#638011"
click at [341, 578] on div "Brand inalto Product Model ICG905W (s+co) Serial Number" at bounding box center [539, 579] width 981 height 92
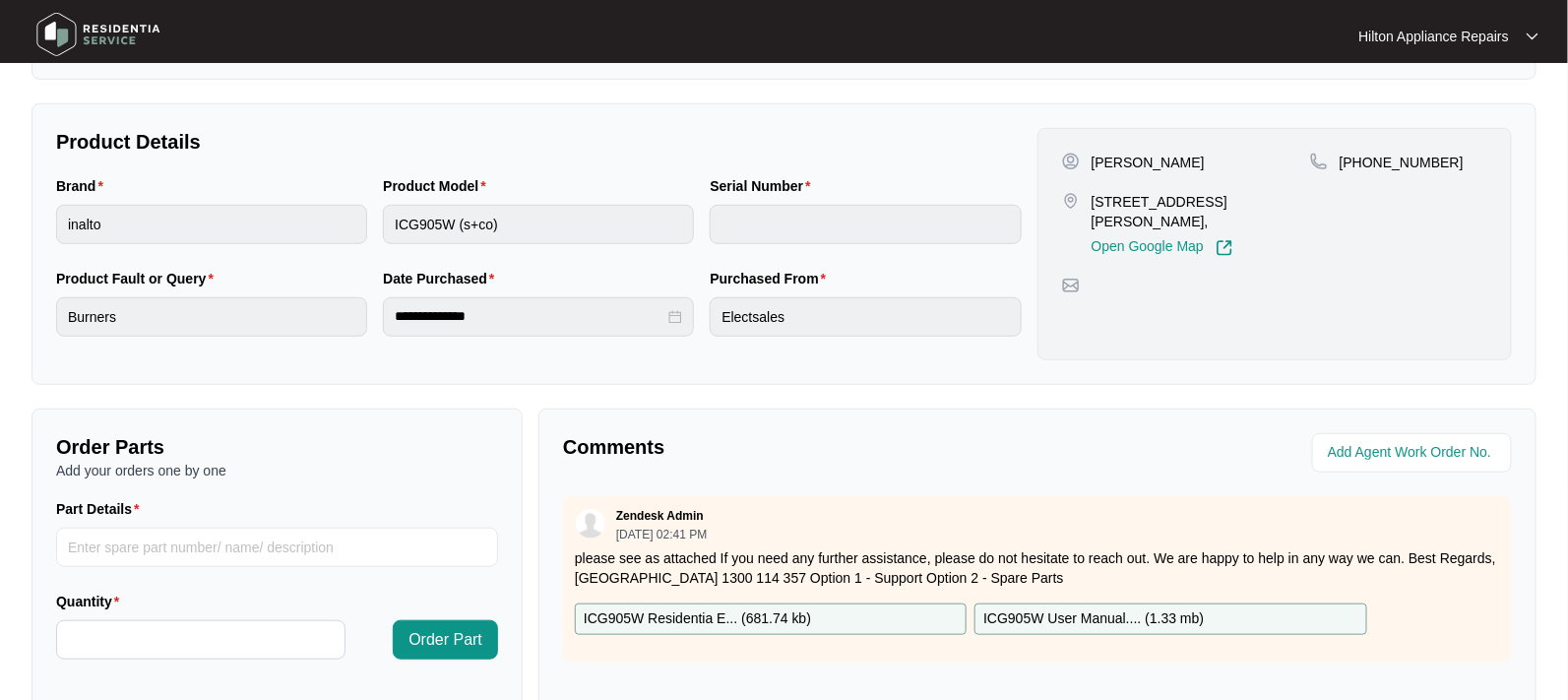
scroll to position [369, 0]
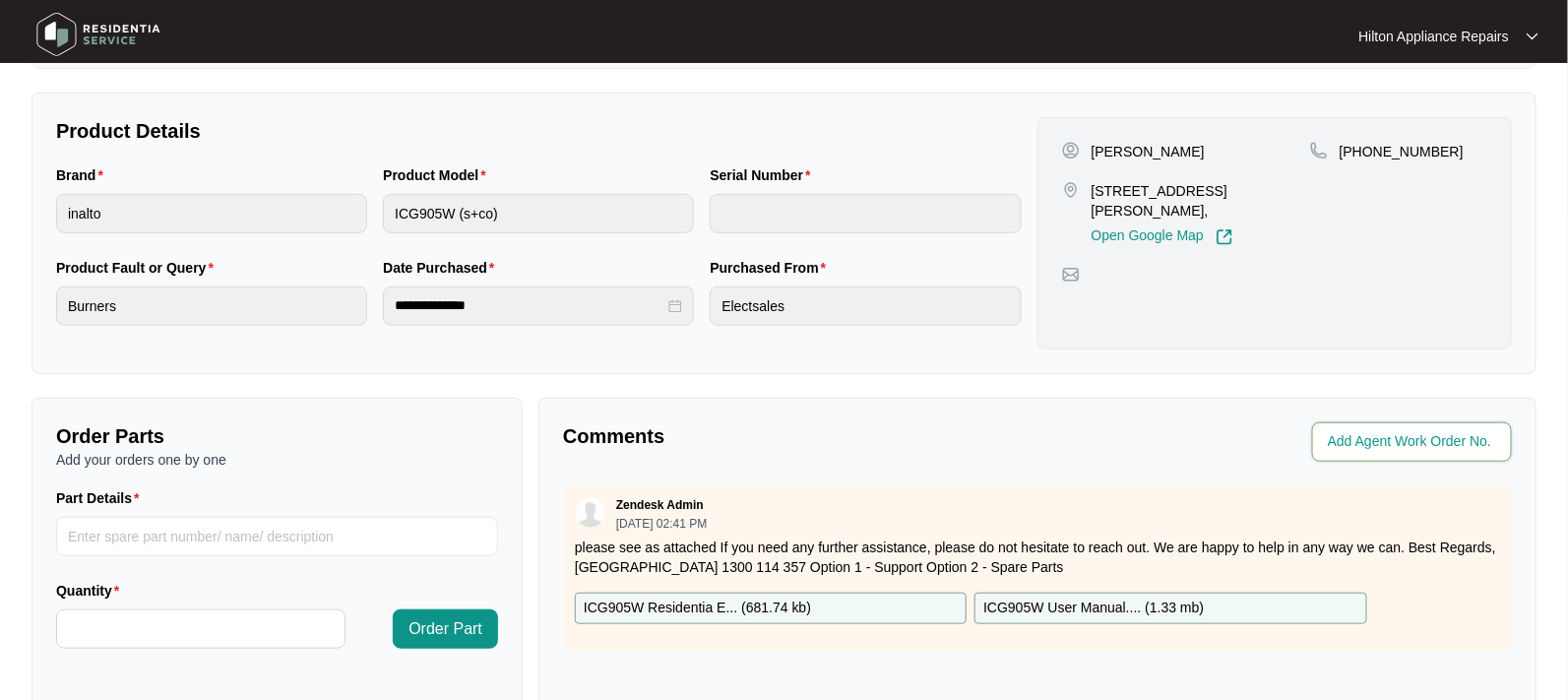
click at [1384, 432] on input "string" at bounding box center [1414, 442] width 172 height 24
type input "42055"
click at [875, 448] on p "Comments" at bounding box center [793, 436] width 461 height 28
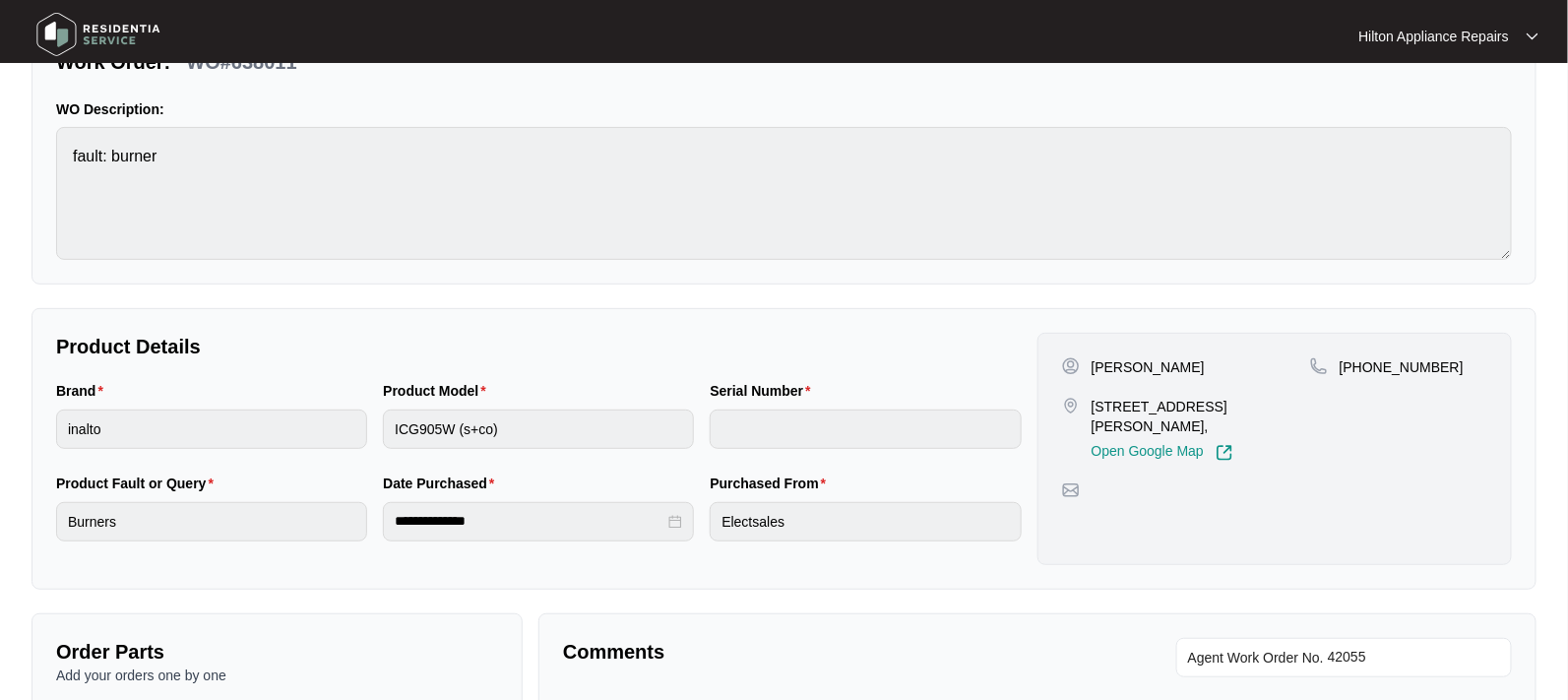
scroll to position [0, 0]
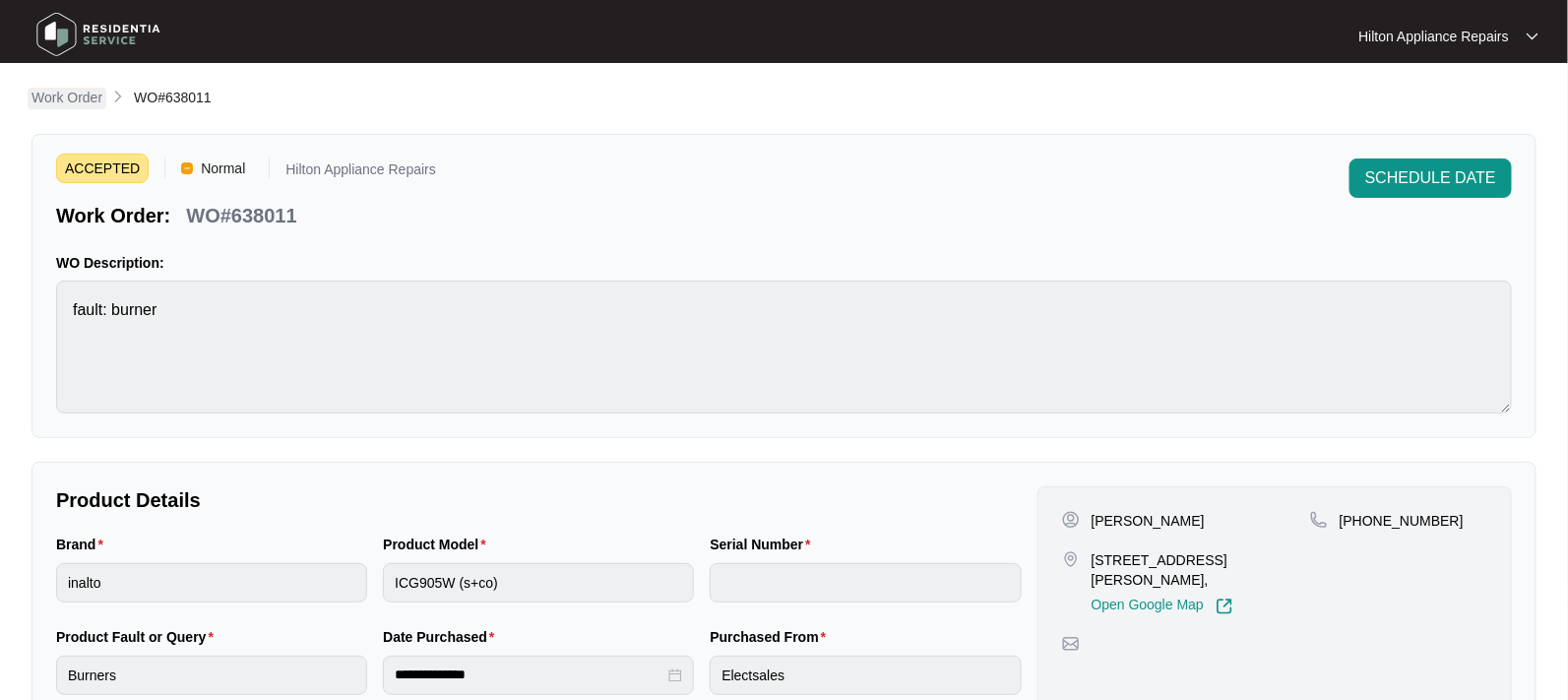
click at [46, 93] on p "Work Order" at bounding box center [66, 97] width 70 height 20
click at [59, 91] on p "Work Order" at bounding box center [66, 97] width 70 height 20
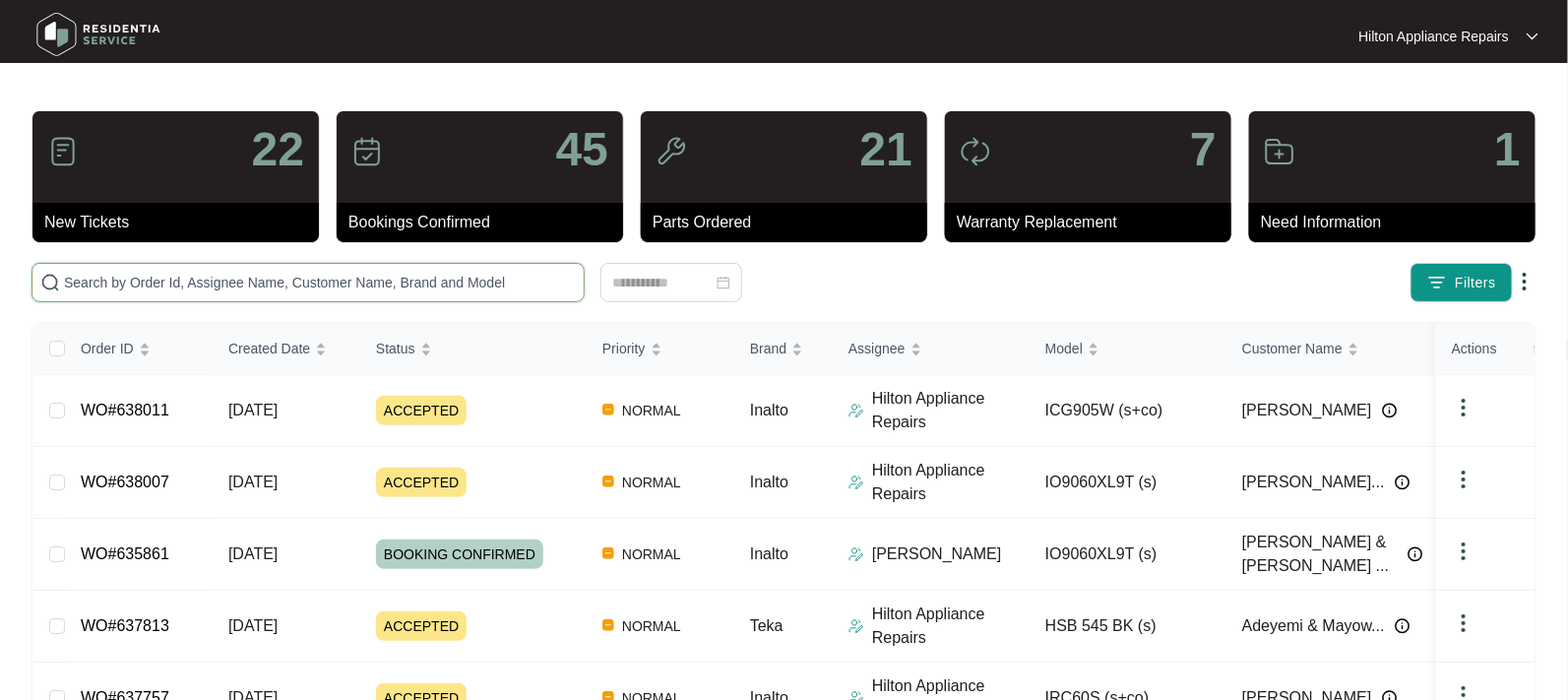
click at [100, 275] on input "text" at bounding box center [320, 283] width 511 height 22
paste input "WO#637053"
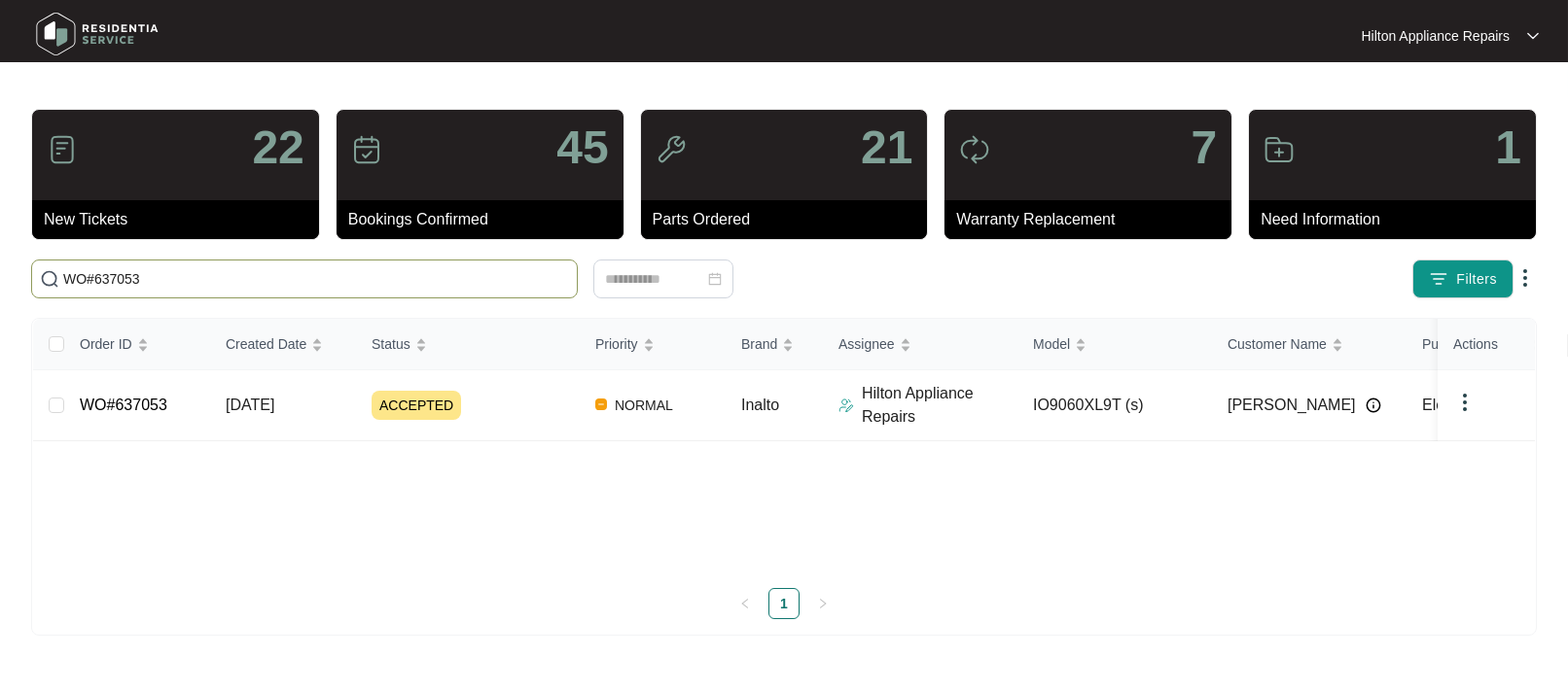
type input "WO#637053"
click at [274, 396] on span "[DATE]" at bounding box center [250, 404] width 49 height 17
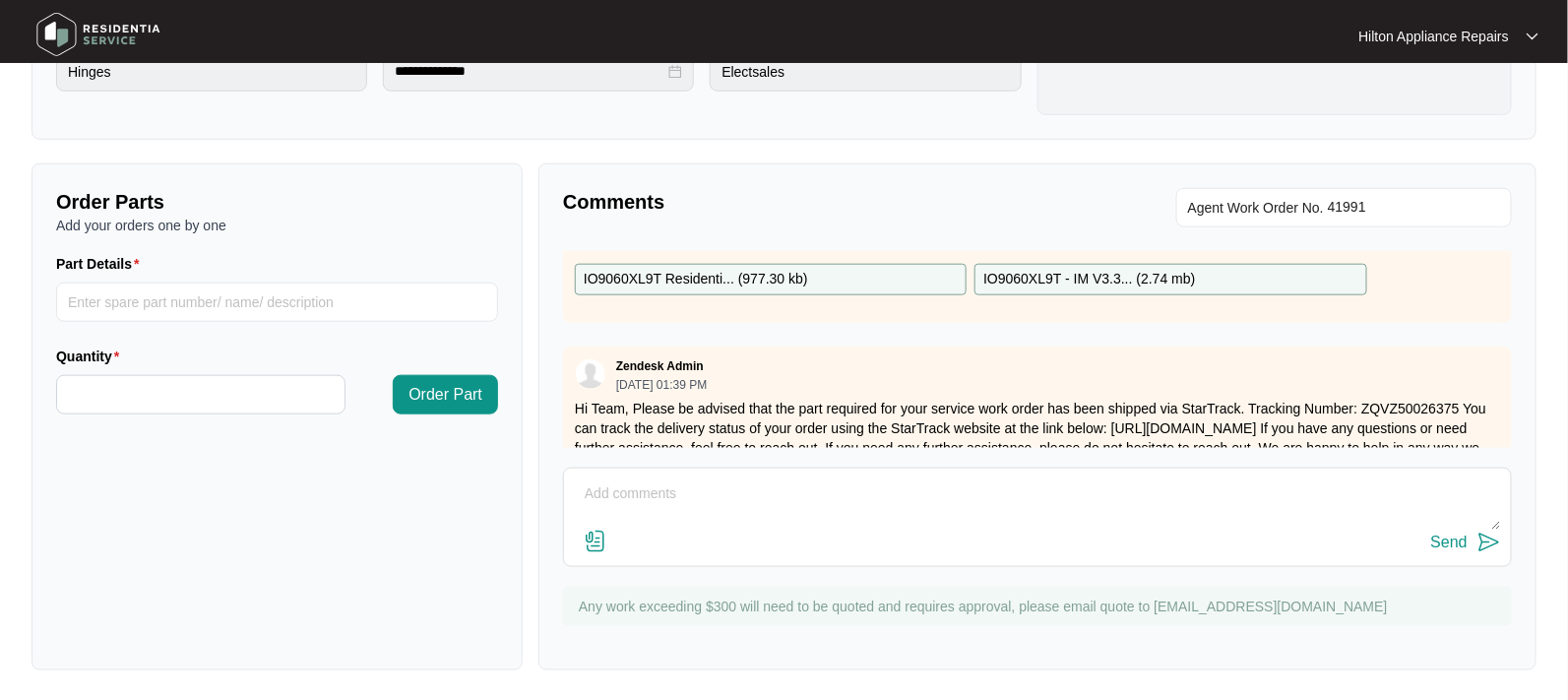
scroll to position [281, 0]
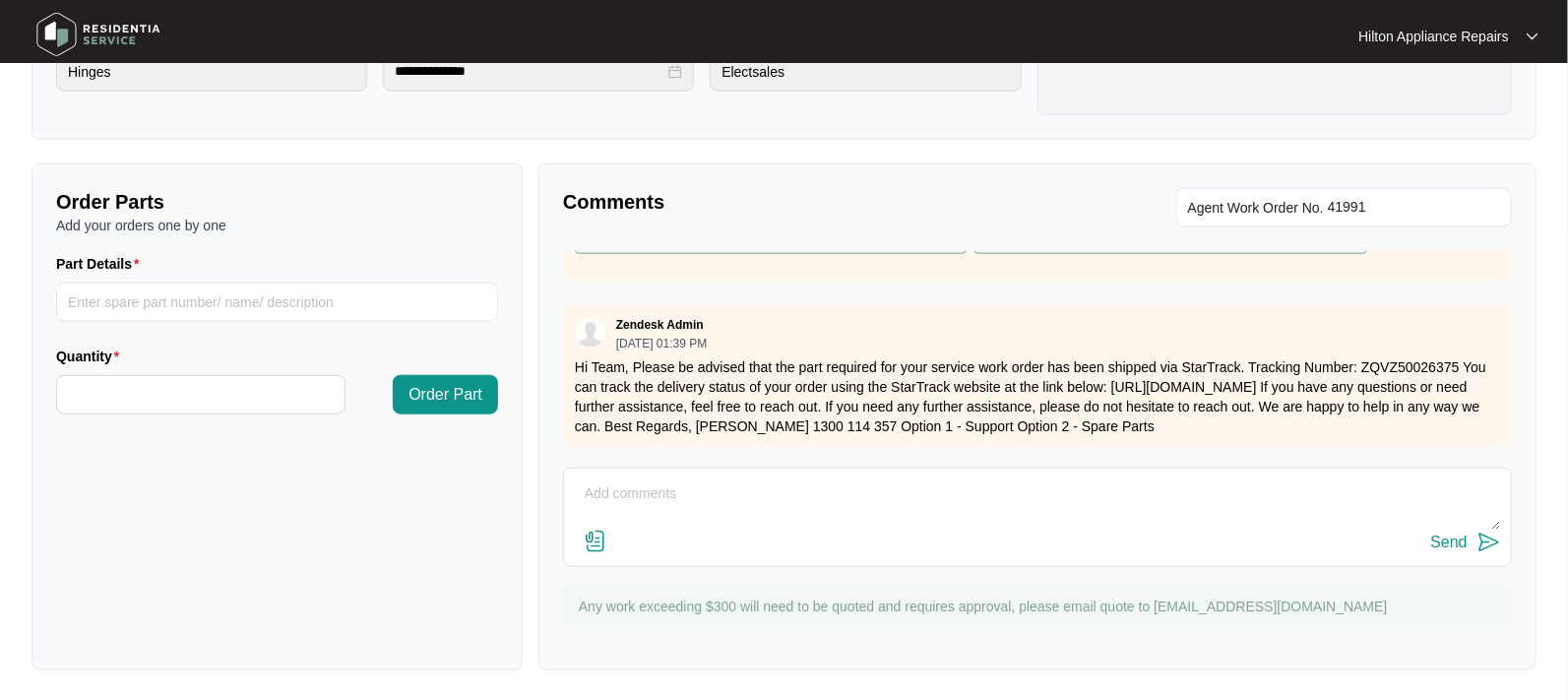
click at [620, 502] on textarea at bounding box center [1037, 505] width 927 height 52
type textarea "Part arrived. Called [PERSON_NAME] LMTC & texted"
click at [1435, 533] on div "Send" at bounding box center [1449, 542] width 37 height 18
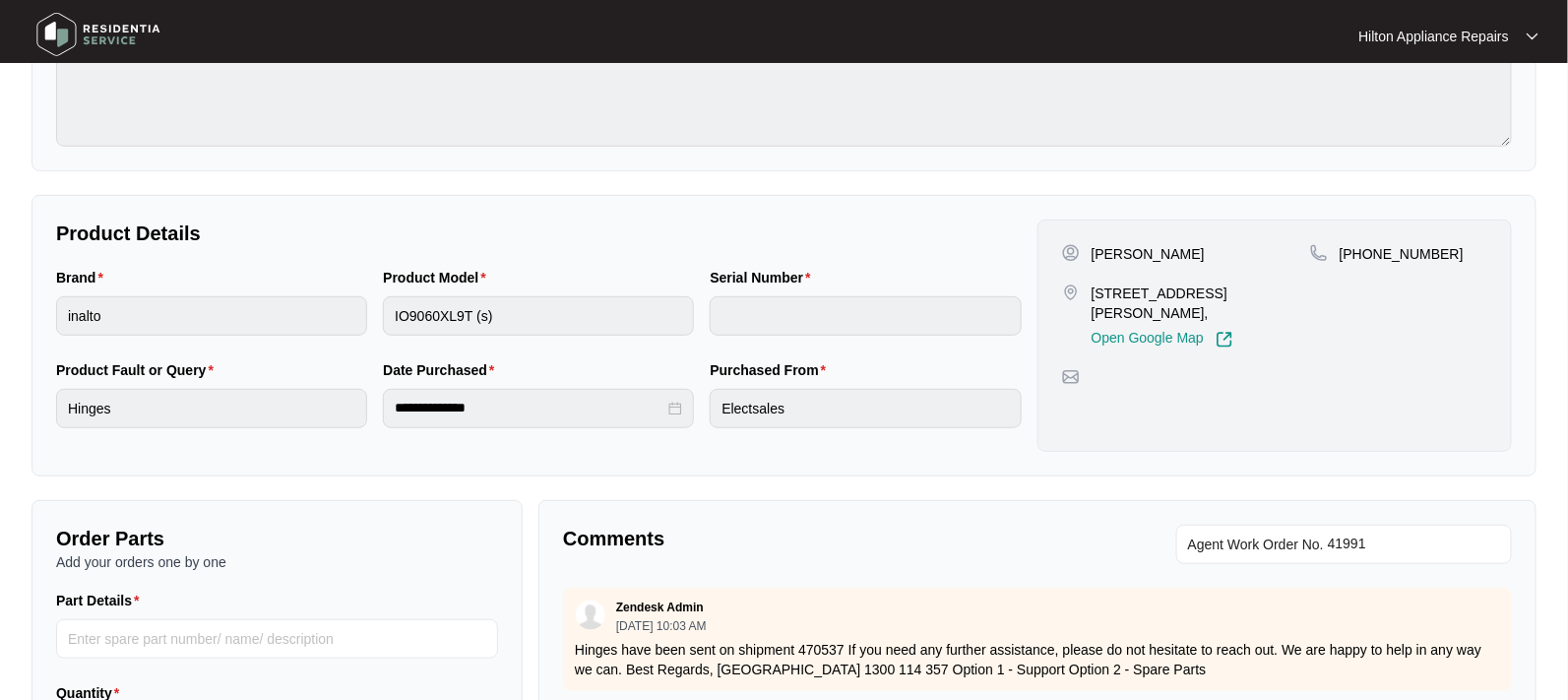
scroll to position [0, 0]
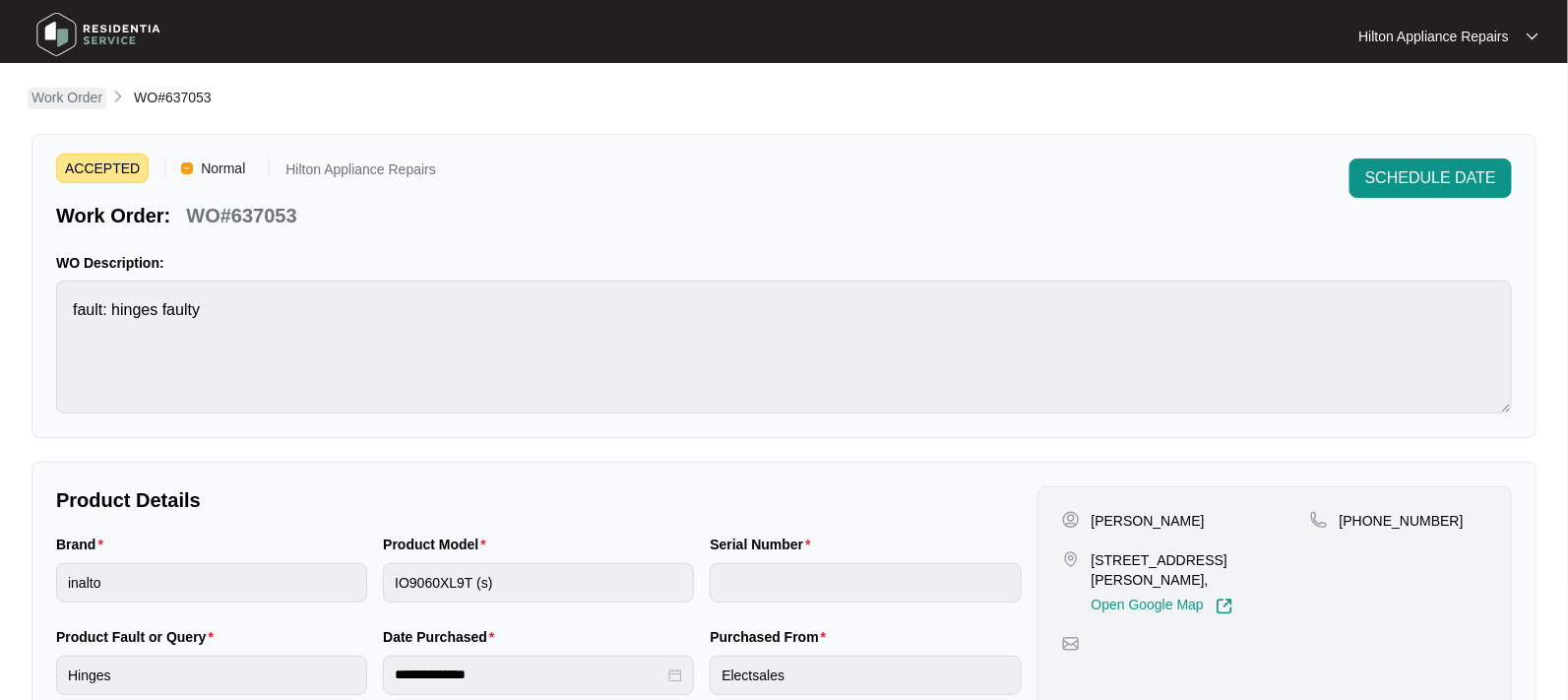
click at [55, 101] on p "Work Order" at bounding box center [66, 97] width 70 height 20
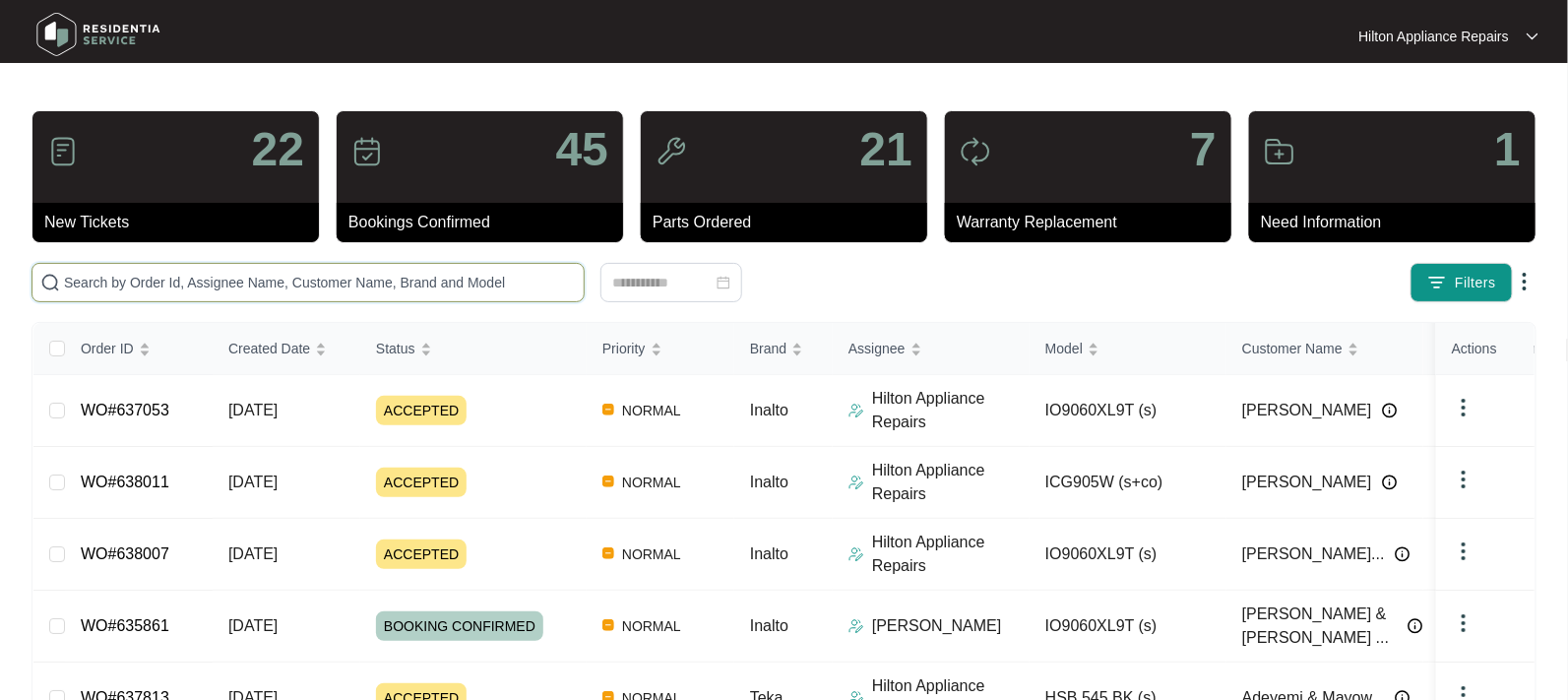
click at [186, 282] on input "text" at bounding box center [320, 283] width 511 height 22
paste input "WO#633562"
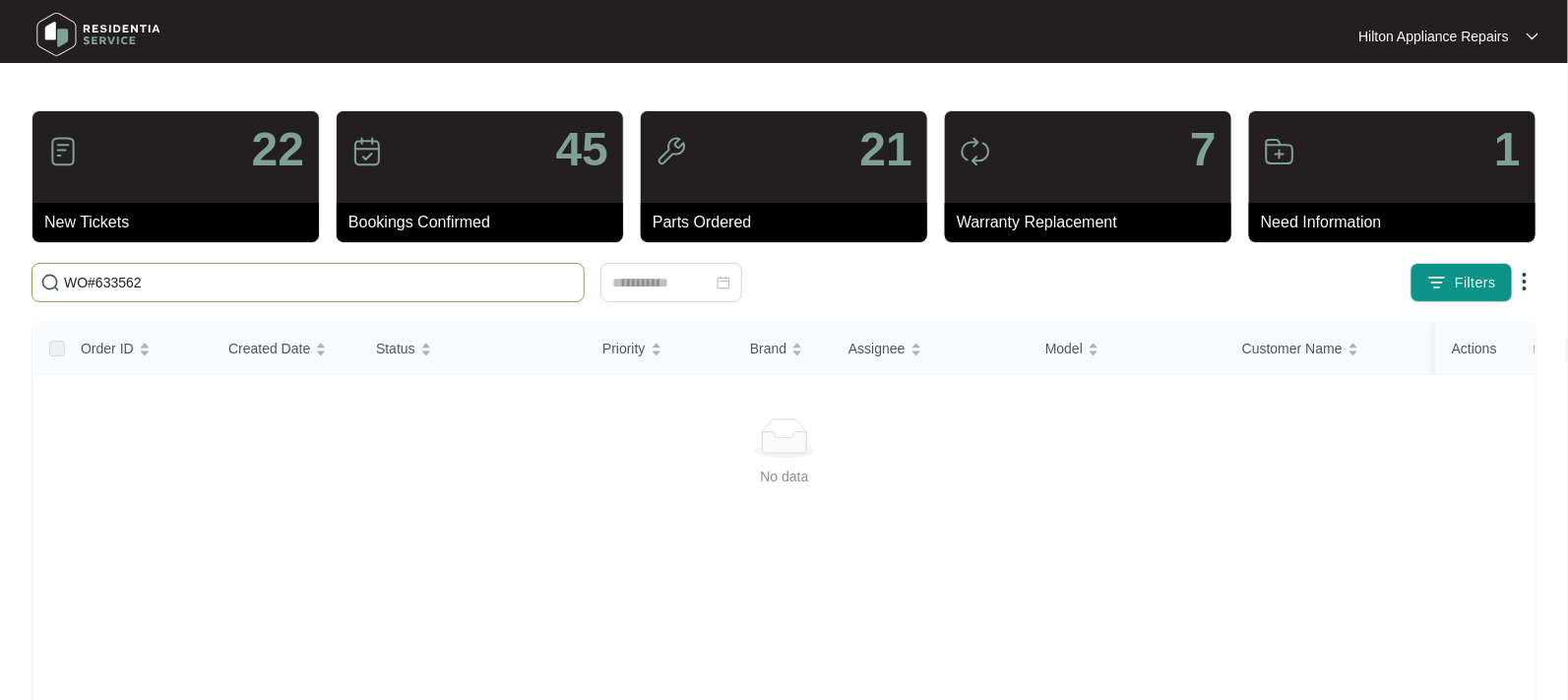
drag, startPoint x: 95, startPoint y: 278, endPoint x: 27, endPoint y: 286, distance: 68.5
click at [27, 286] on div "WO#633562" at bounding box center [417, 283] width 787 height 40
click at [123, 282] on input "633562" at bounding box center [320, 283] width 511 height 22
drag, startPoint x: 204, startPoint y: 287, endPoint x: -46, endPoint y: 288, distance: 250.0
click at [0, 288] on html "Hilton Appliance Repairs Hilton App... 22 New Tickets 45 Bookings Confirmed 21 …" at bounding box center [784, 463] width 1568 height 926
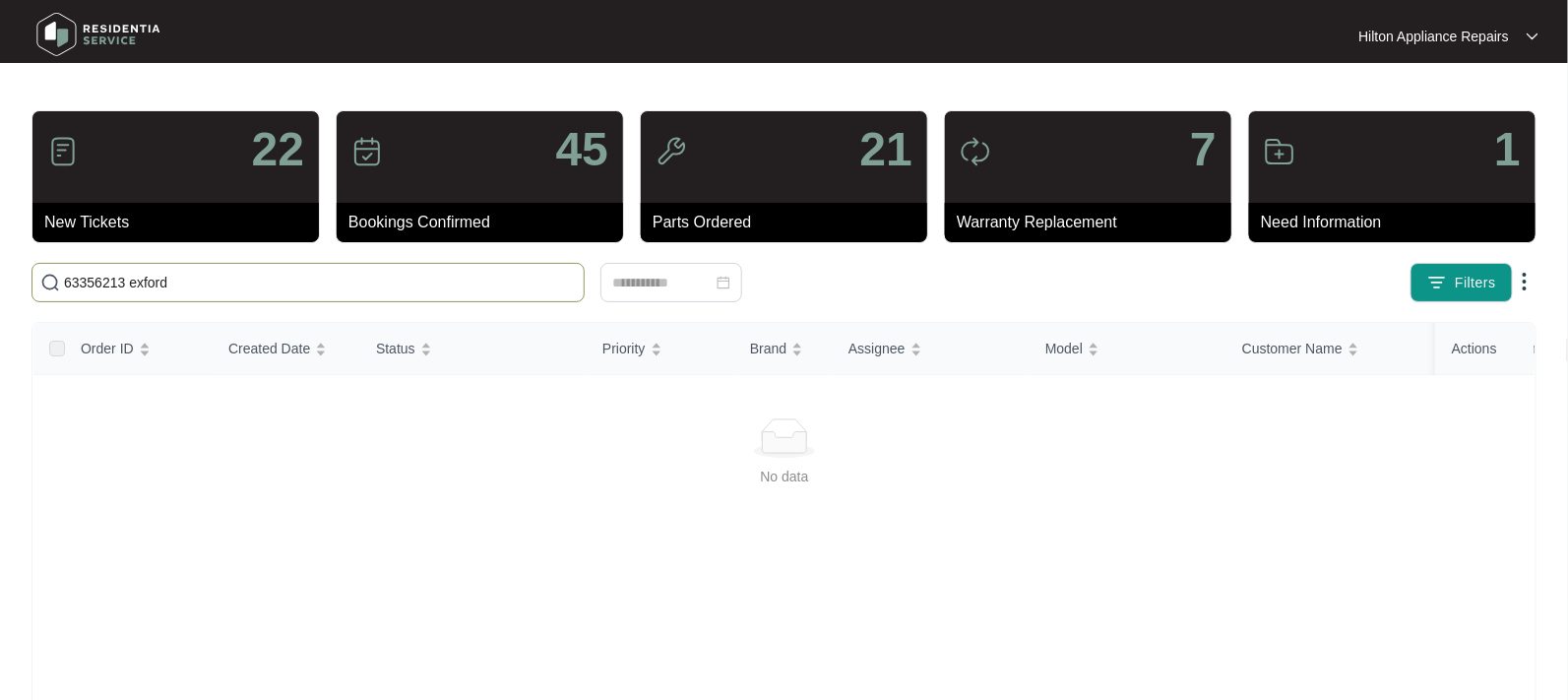
paste input "WO#637053"
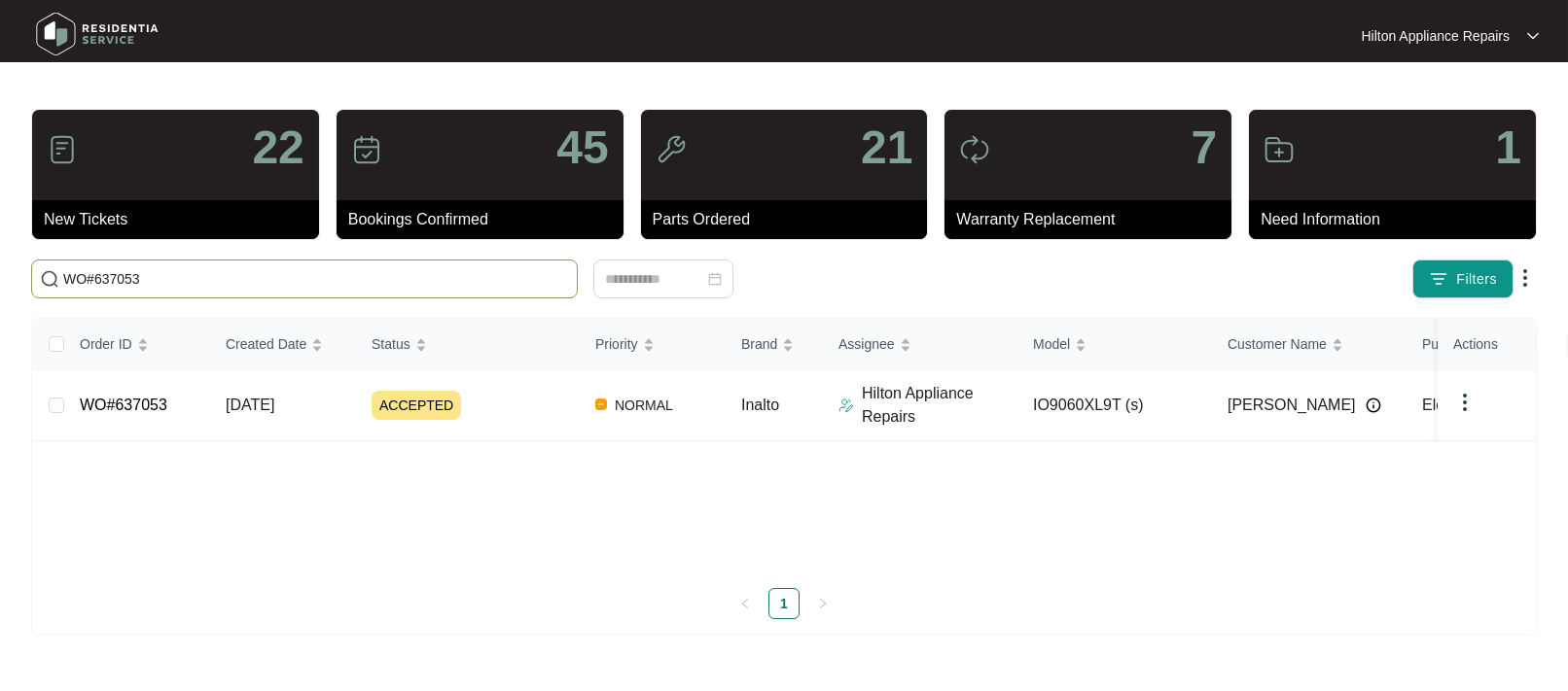
type input "WO#637053"
click at [274, 398] on span "[DATE]" at bounding box center [250, 404] width 49 height 17
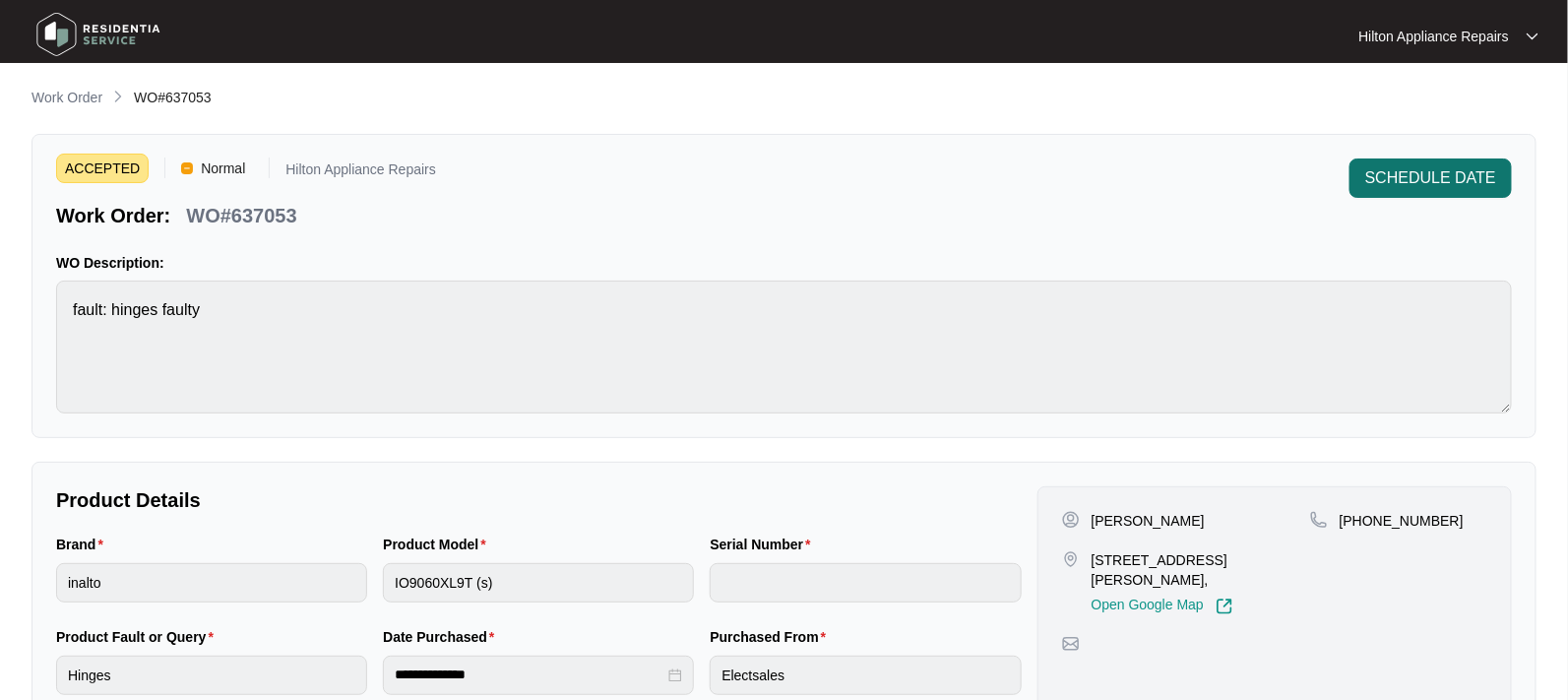
click at [1438, 183] on span "SCHEDULE DATE" at bounding box center [1430, 178] width 131 height 24
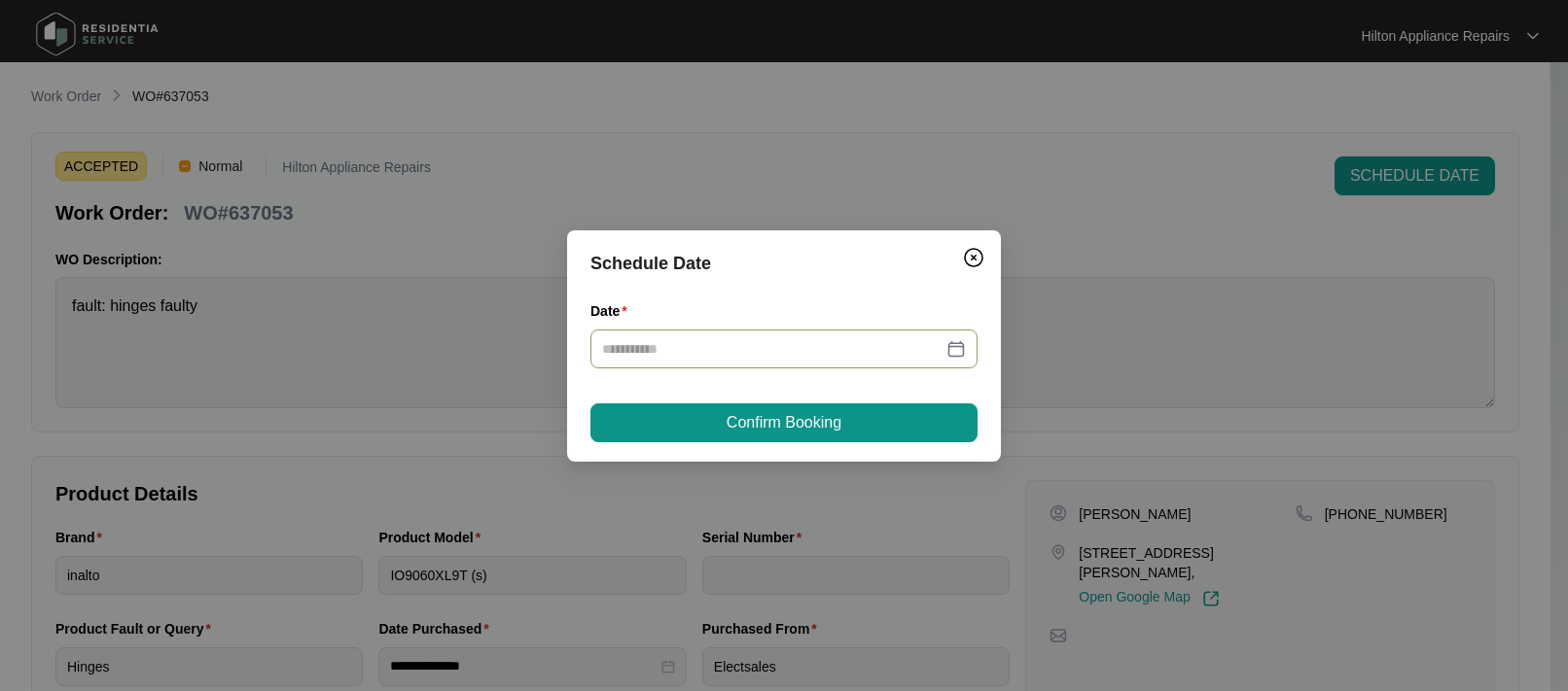
click at [954, 347] on div at bounding box center [784, 349] width 363 height 22
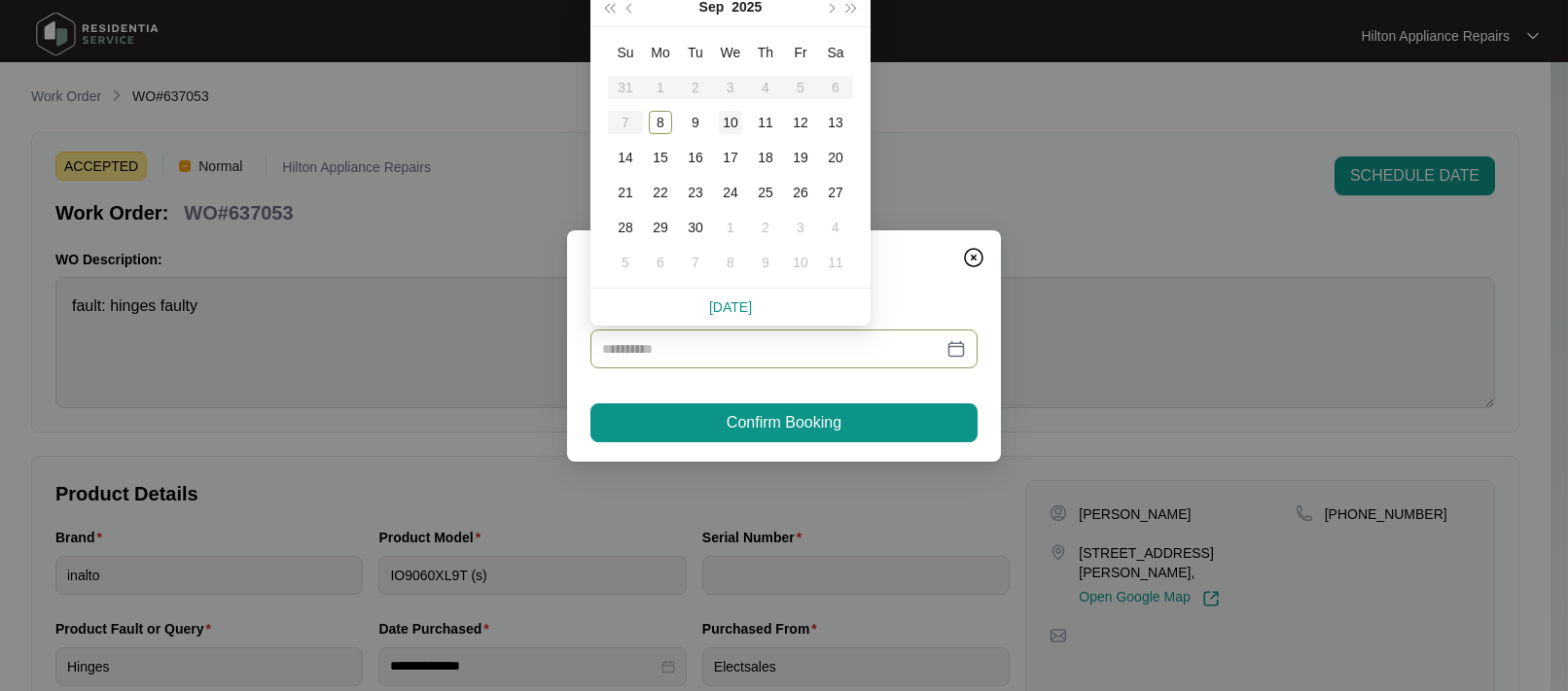
type input "**********"
click at [731, 119] on div "10" at bounding box center [731, 122] width 24 height 23
type input "**********"
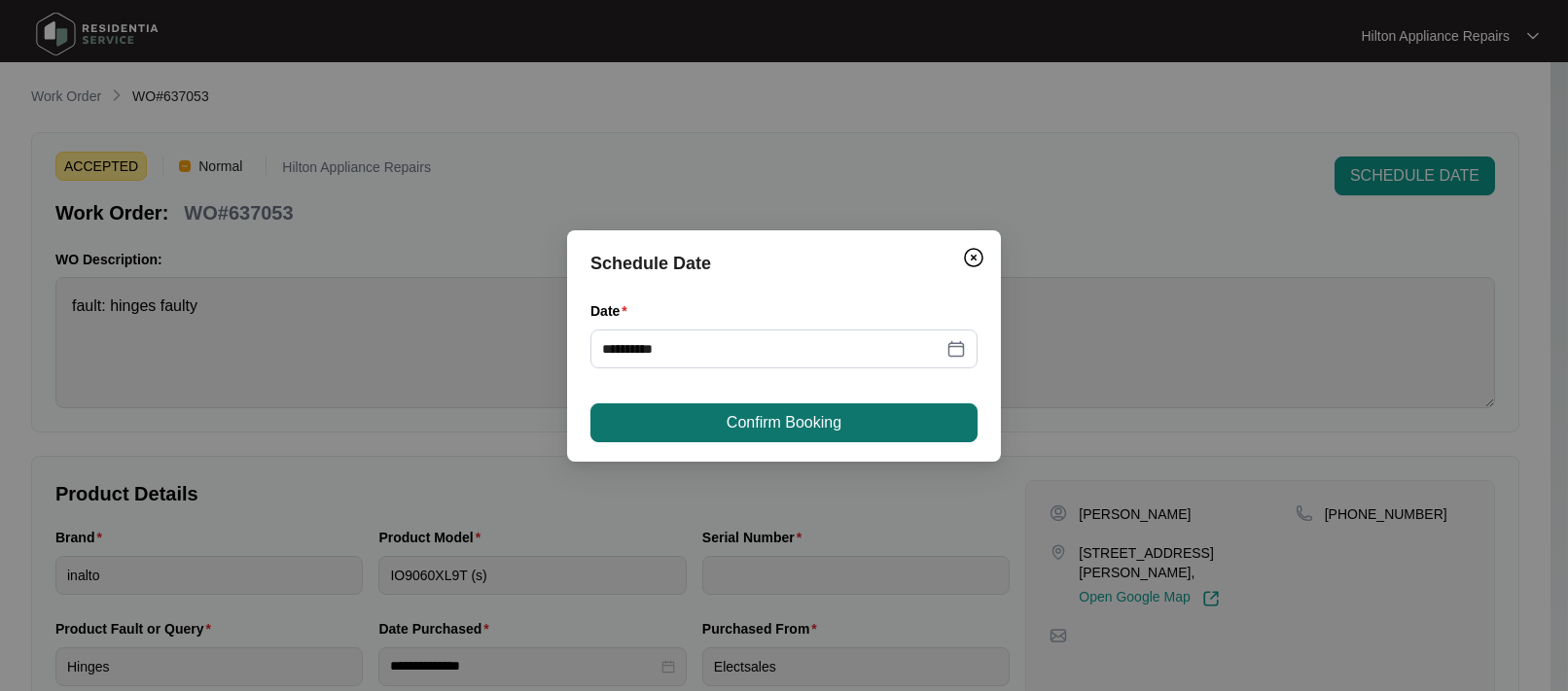
click at [722, 410] on button "Confirm Booking" at bounding box center [784, 423] width 387 height 39
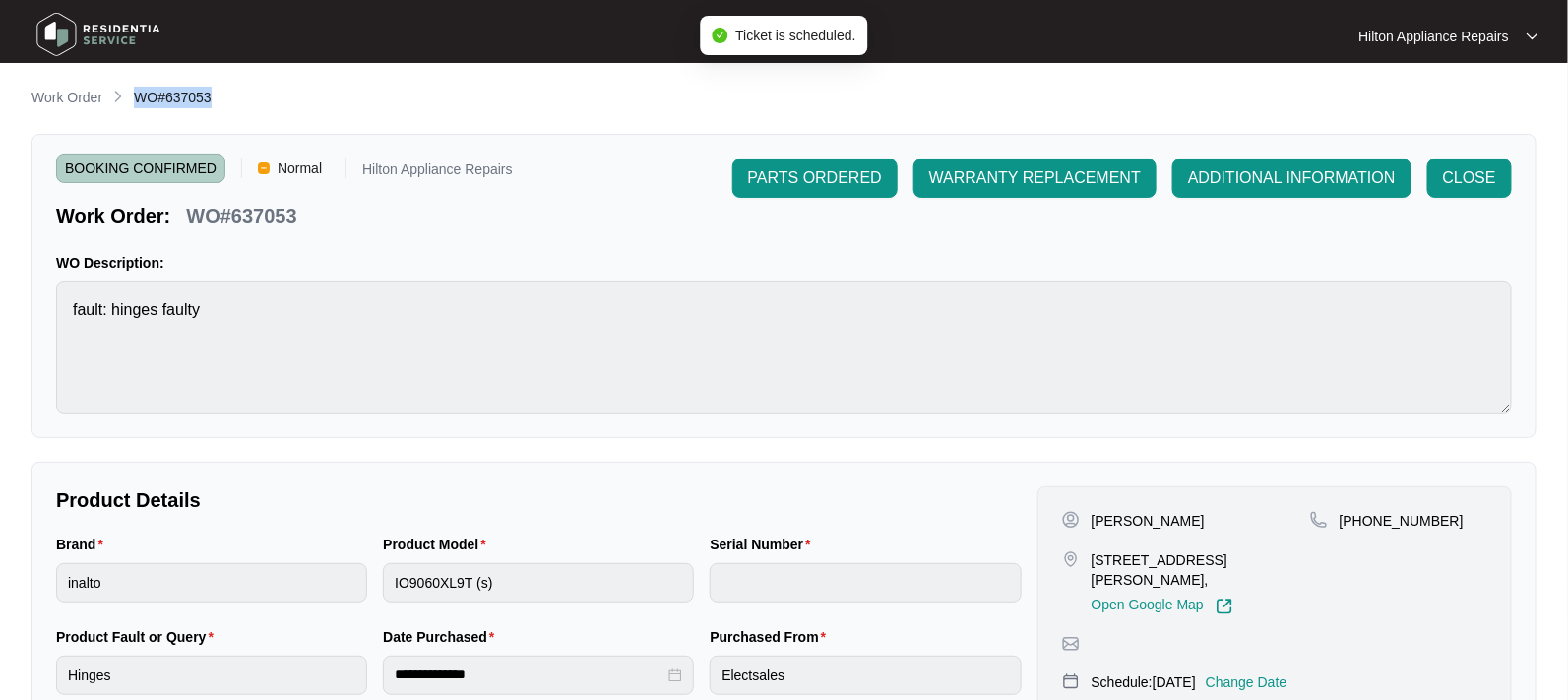
drag, startPoint x: 226, startPoint y: 101, endPoint x: 131, endPoint y: 90, distance: 95.6
click at [131, 90] on div "Work Order WO#637053" at bounding box center [784, 98] width 1505 height 24
copy span "WO#637053"
click at [49, 95] on p "Work Order" at bounding box center [66, 97] width 70 height 20
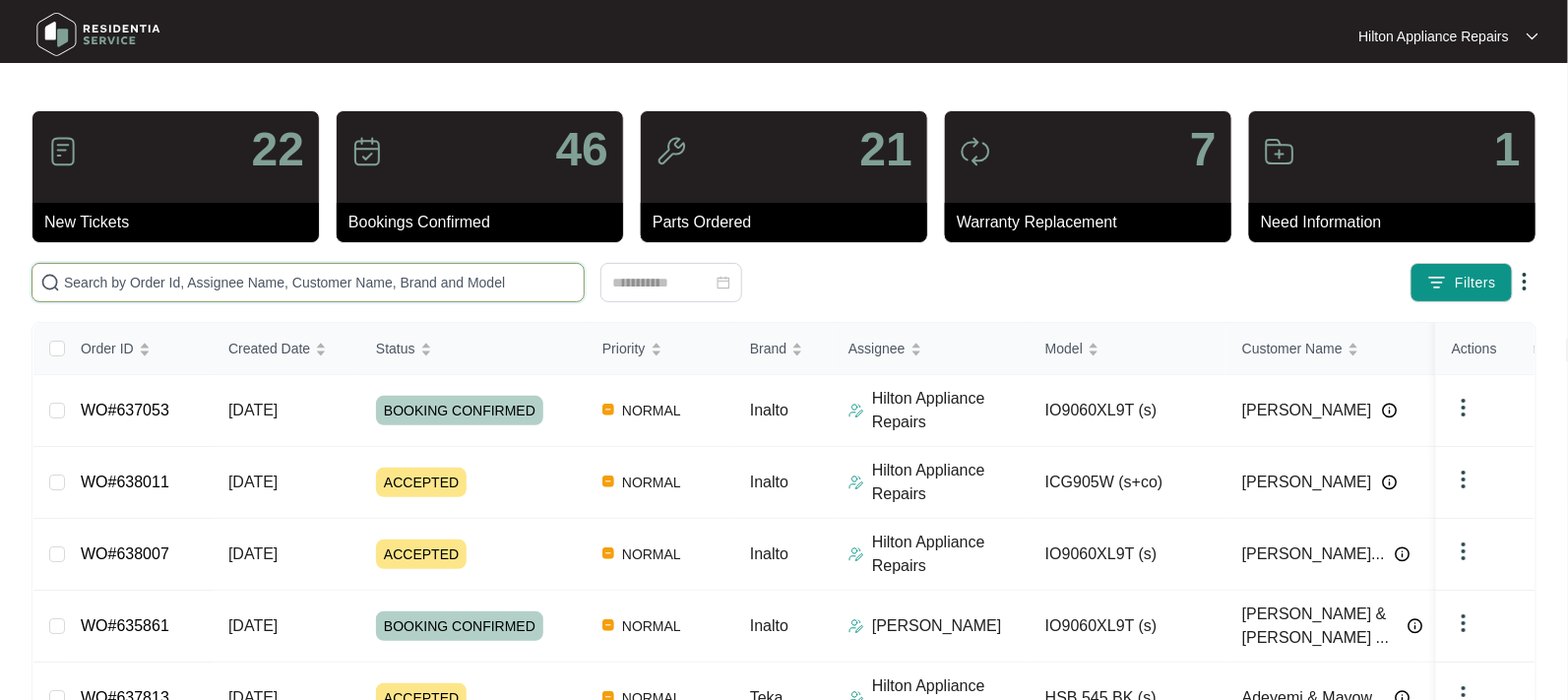
click at [74, 281] on input "text" at bounding box center [320, 283] width 511 height 22
paste input "WO#637053"
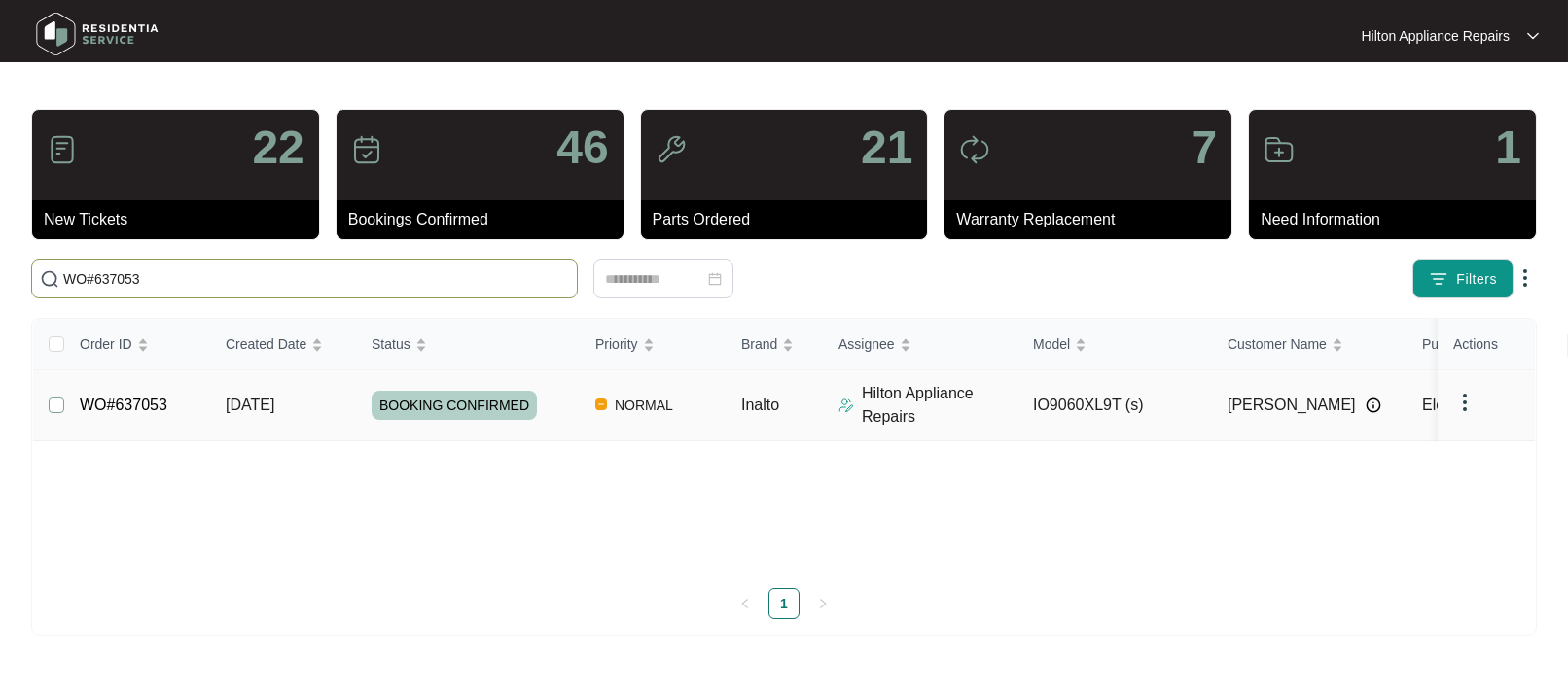
type input "WO#637053"
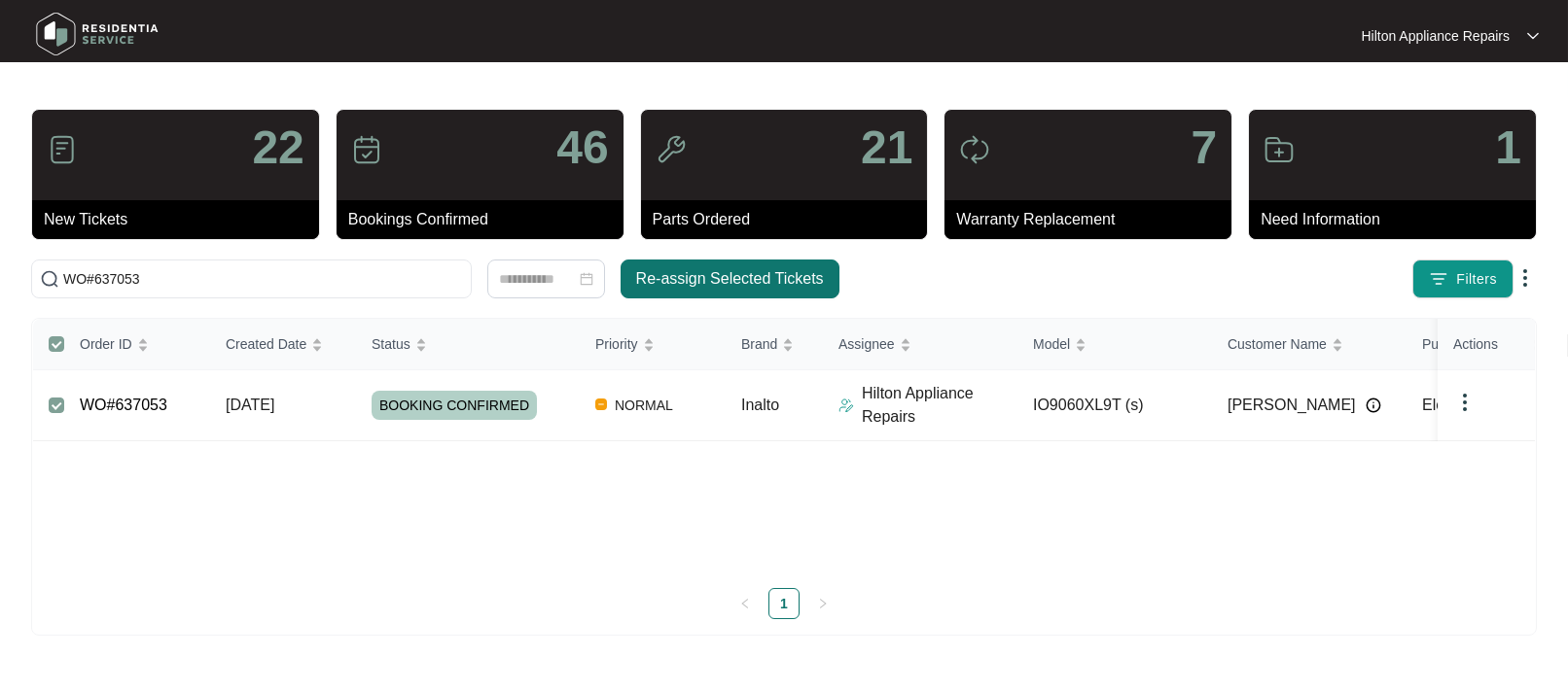
click at [698, 275] on span "Re-assign Selected Tickets" at bounding box center [730, 279] width 188 height 23
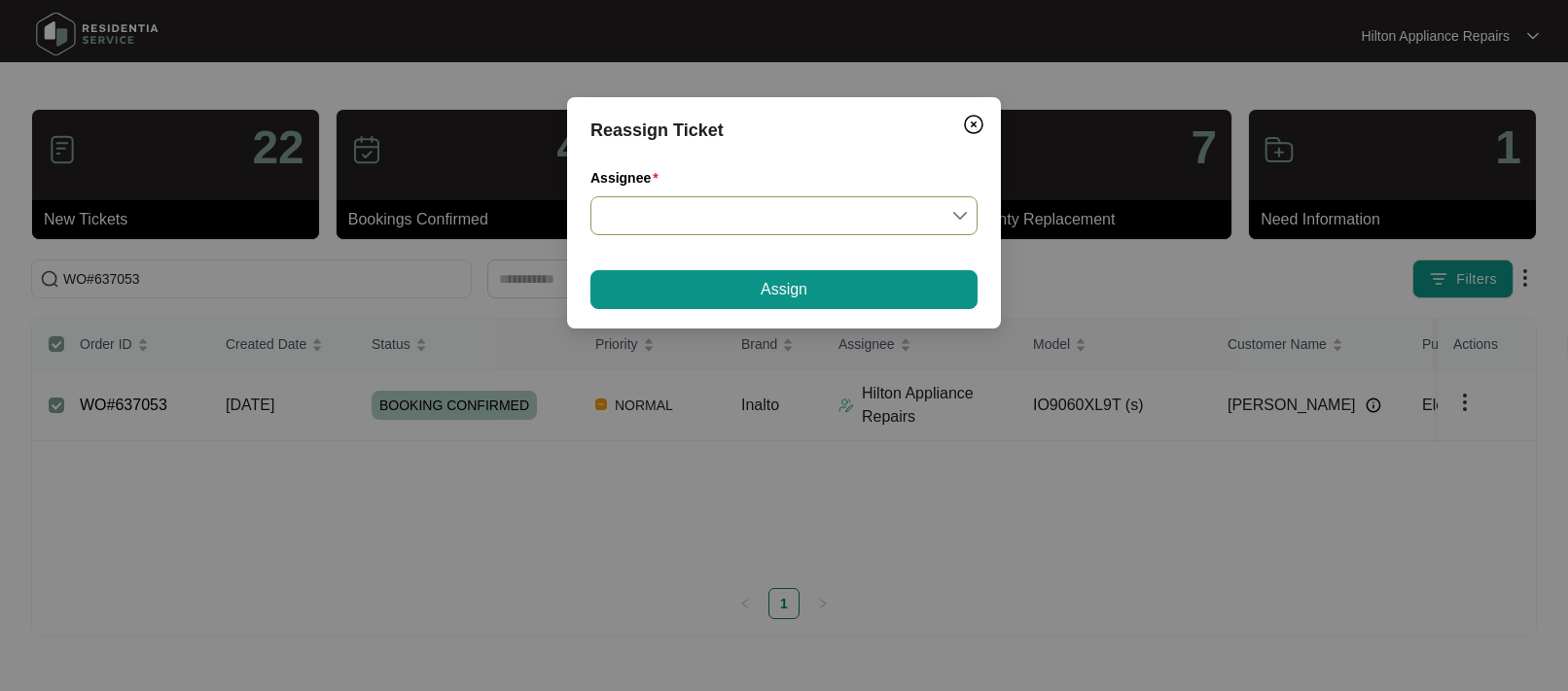
click at [956, 219] on input "Assignee" at bounding box center [784, 216] width 363 height 37
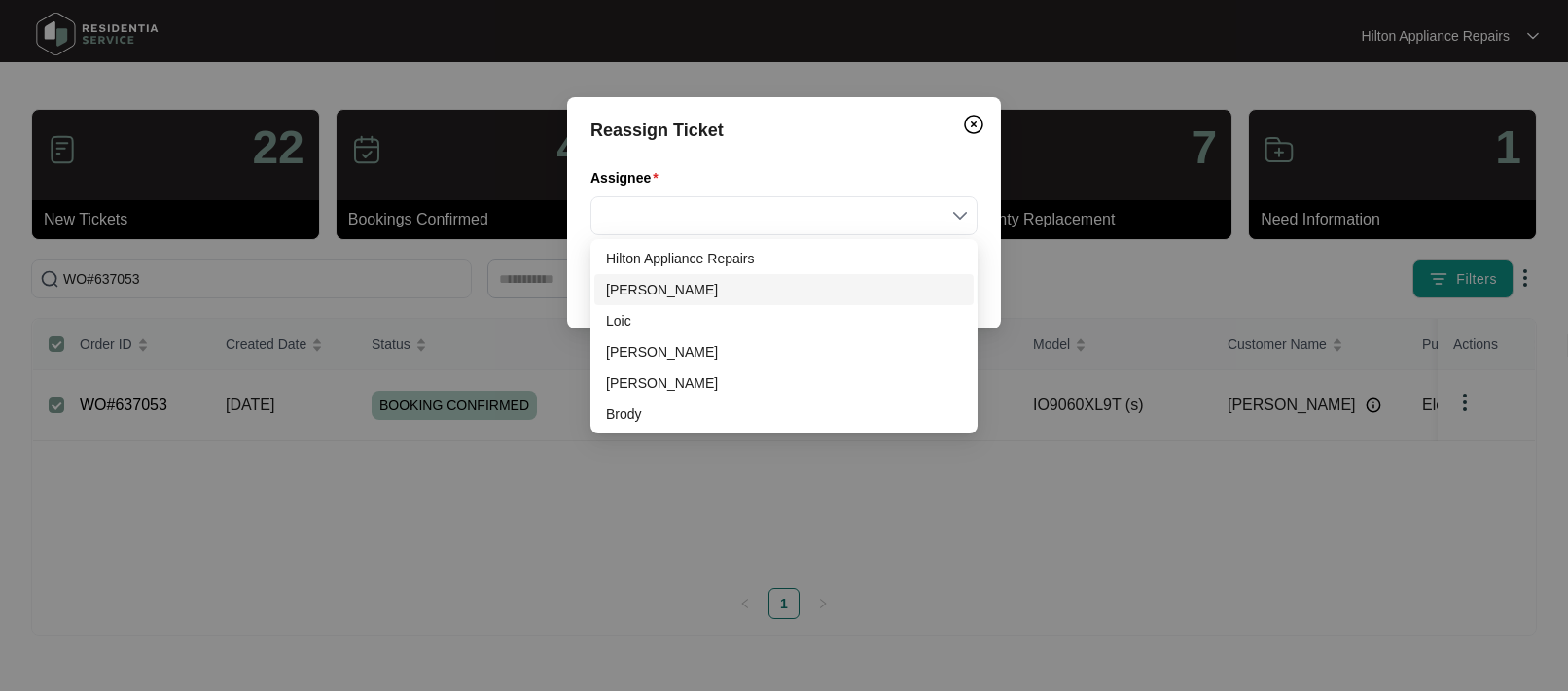
click at [655, 289] on div "[PERSON_NAME]" at bounding box center [784, 290] width 356 height 22
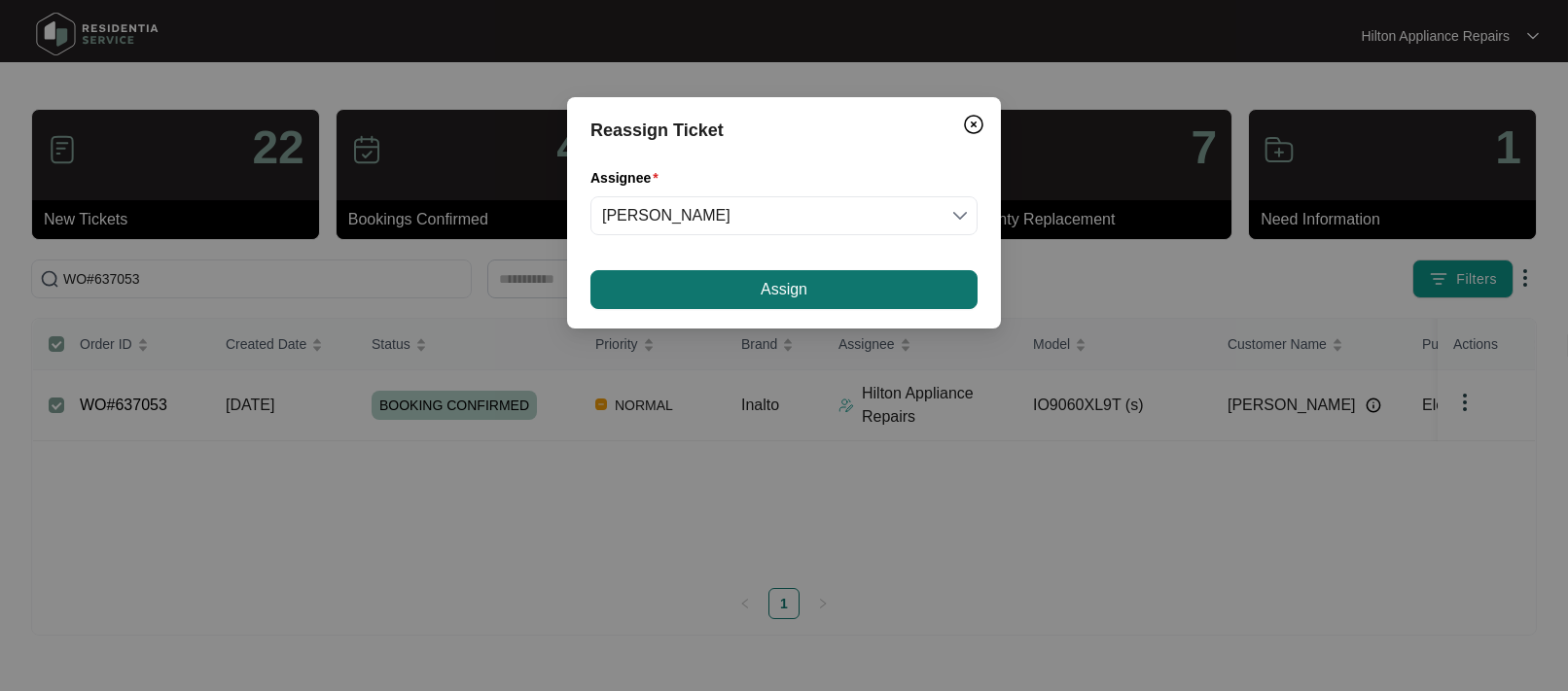
click at [696, 282] on button "Assign" at bounding box center [784, 290] width 387 height 39
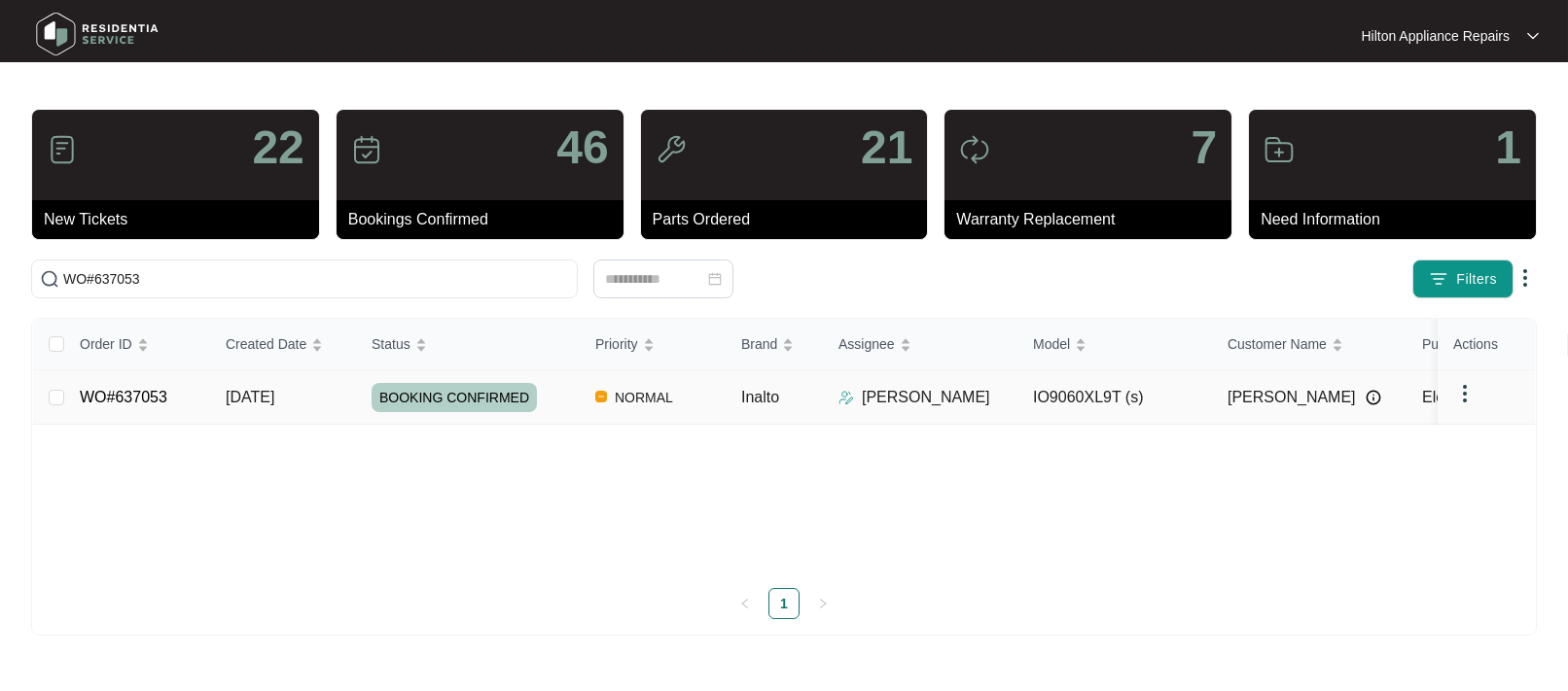
click at [268, 389] on div "Order ID Created Date Status Priority Brand Assignee Model Customer Name Purcha…" at bounding box center [784, 469] width 1501 height 300
click at [253, 394] on span "[DATE]" at bounding box center [250, 396] width 49 height 17
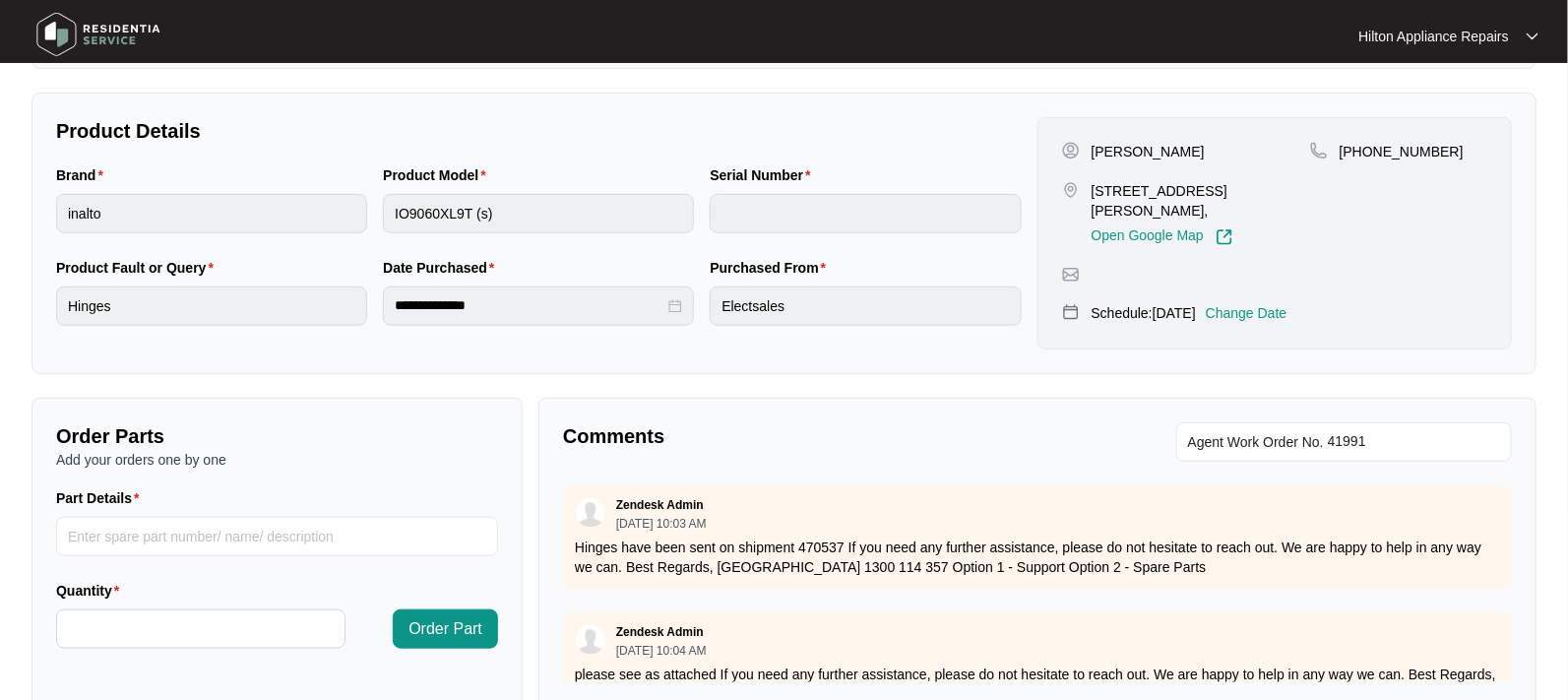
scroll to position [246, 0]
